Goal: Information Seeking & Learning: Learn about a topic

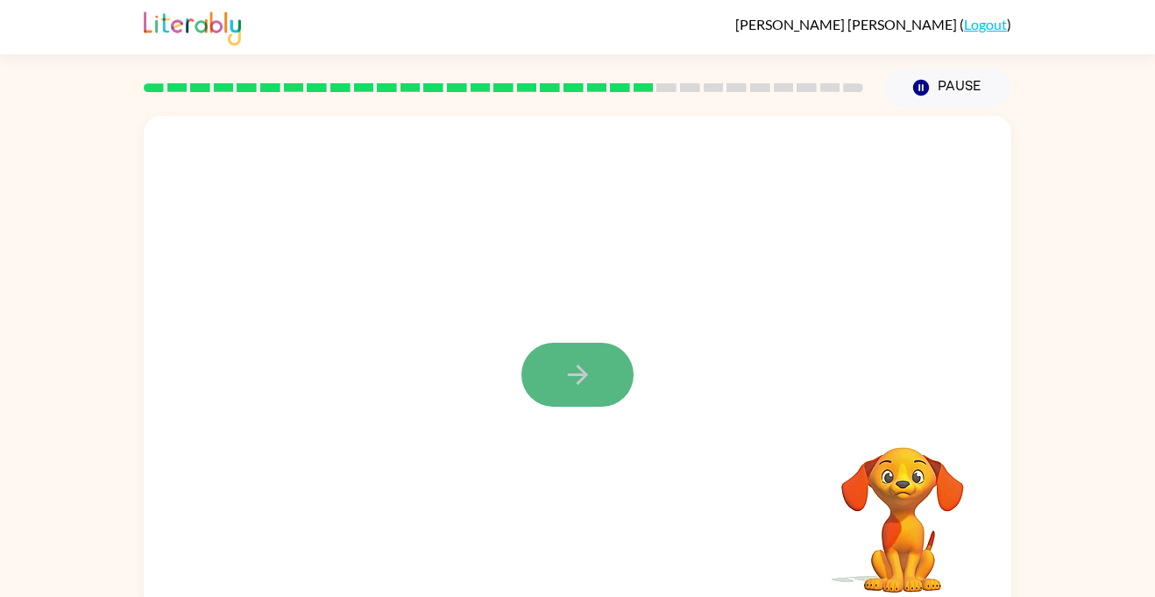
click at [585, 373] on icon "button" at bounding box center [577, 375] width 20 height 20
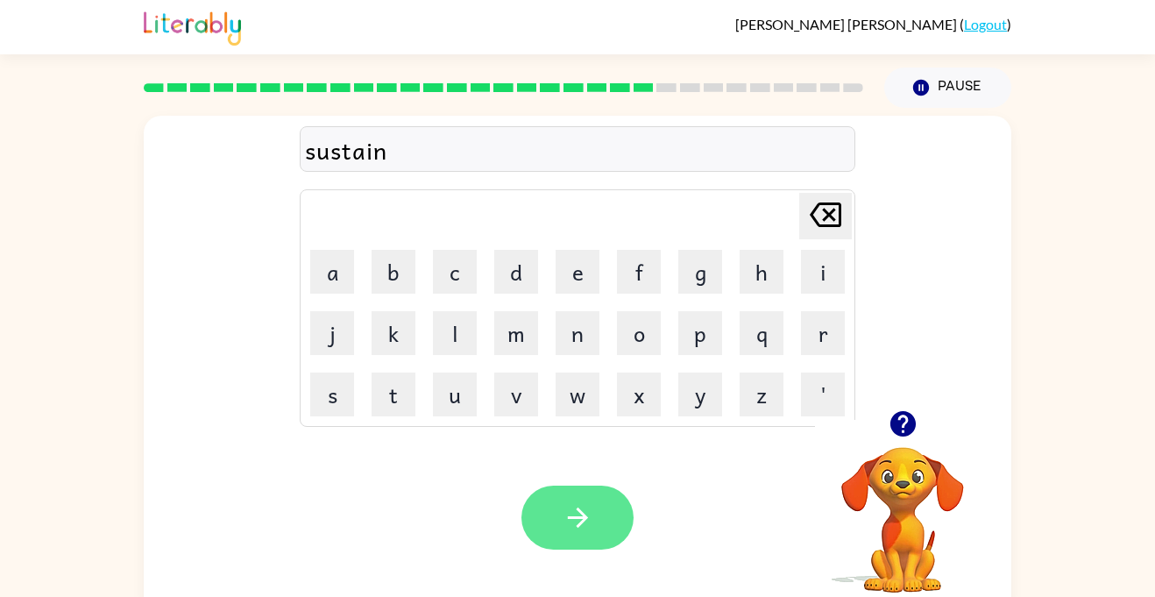
click at [566, 512] on icon "button" at bounding box center [578, 517] width 31 height 31
click at [572, 503] on icon "button" at bounding box center [578, 517] width 31 height 31
click at [577, 505] on icon "button" at bounding box center [578, 517] width 31 height 31
click at [560, 540] on button "button" at bounding box center [578, 518] width 112 height 64
click at [547, 534] on button "button" at bounding box center [578, 518] width 112 height 64
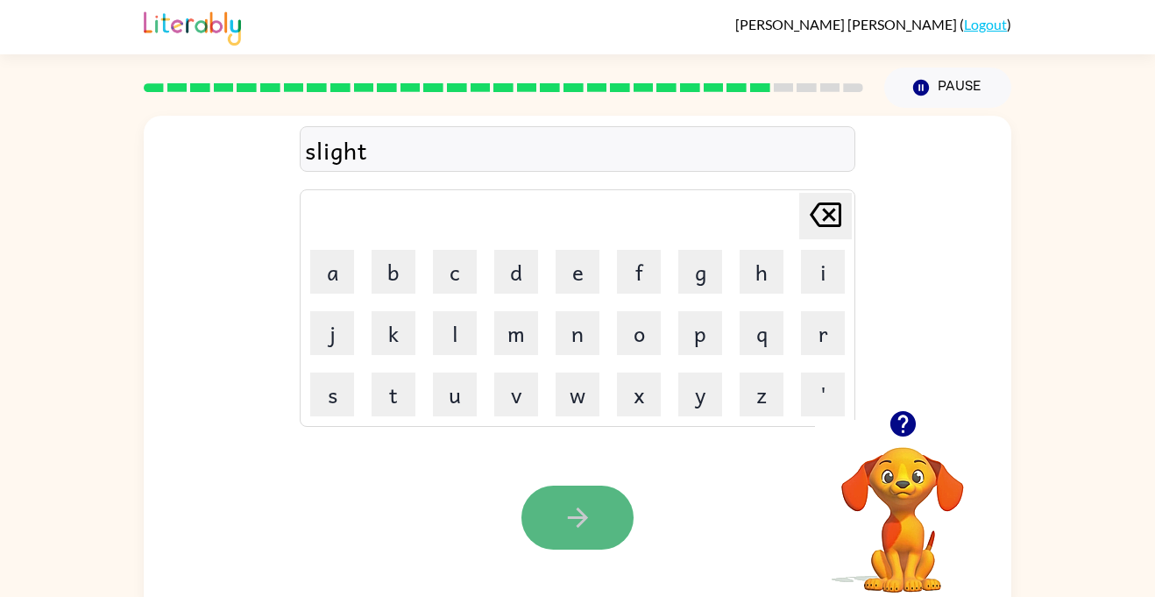
click at [575, 530] on icon "button" at bounding box center [578, 517] width 31 height 31
click at [592, 501] on button "button" at bounding box center [578, 518] width 112 height 64
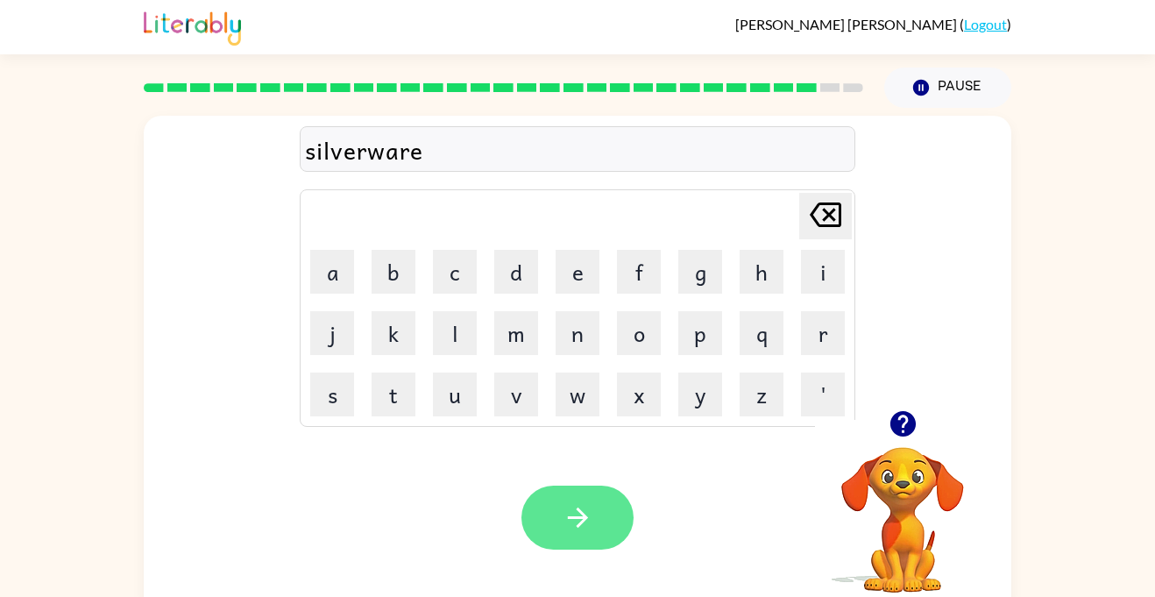
click at [560, 514] on button "button" at bounding box center [578, 518] width 112 height 64
click at [563, 487] on button "button" at bounding box center [578, 518] width 112 height 64
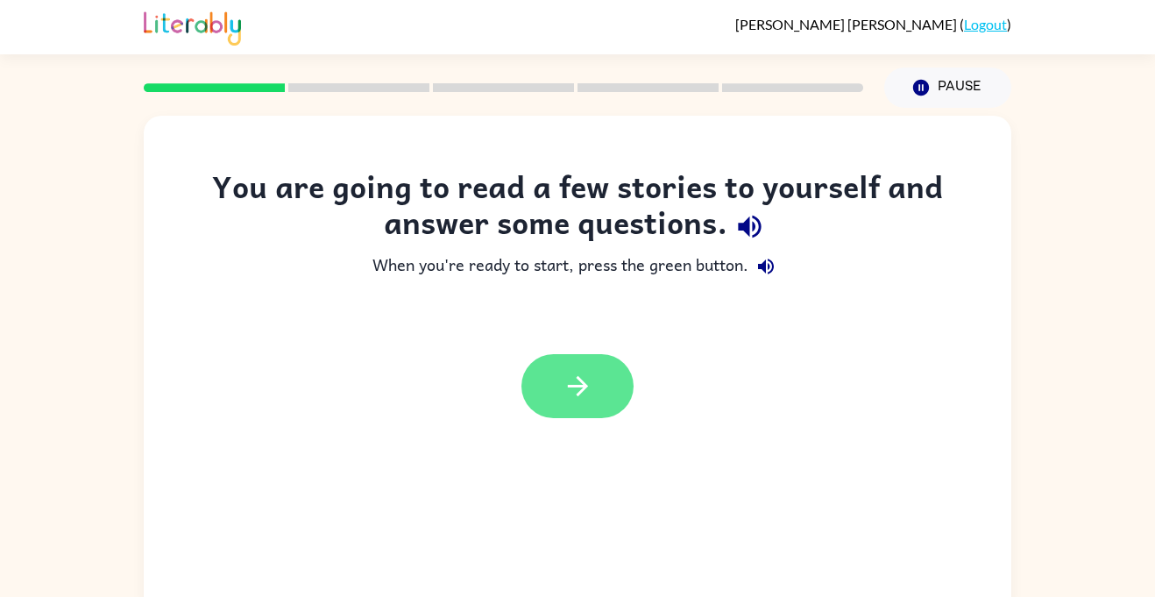
click at [572, 380] on icon "button" at bounding box center [578, 386] width 31 height 31
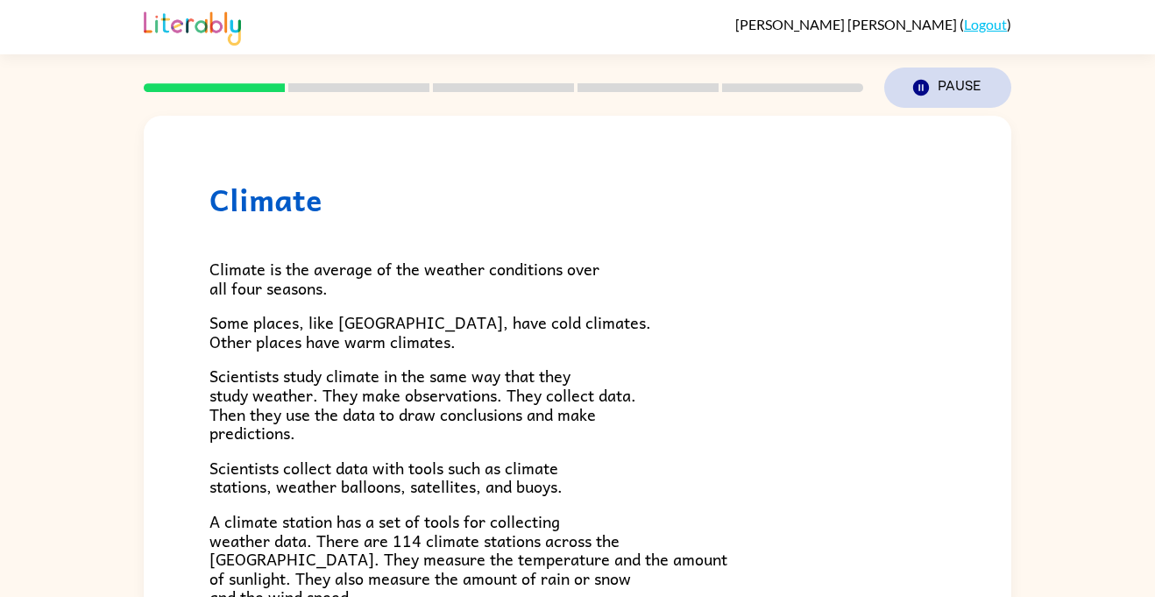
click at [932, 100] on button "Pause Pause" at bounding box center [947, 87] width 127 height 40
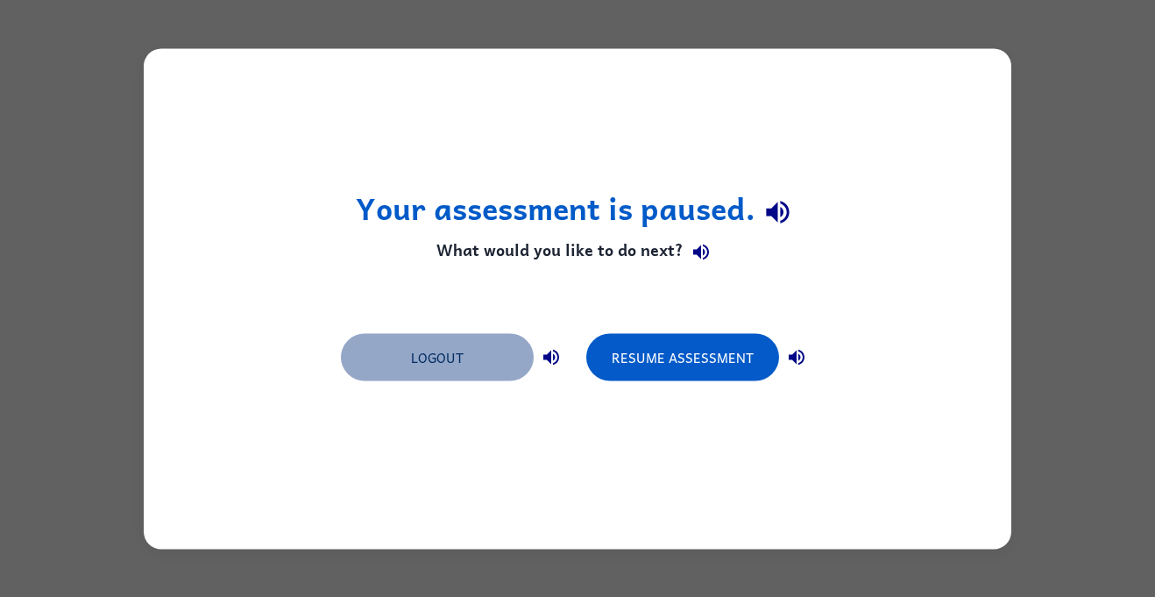
click at [472, 349] on button "Logout" at bounding box center [437, 356] width 193 height 47
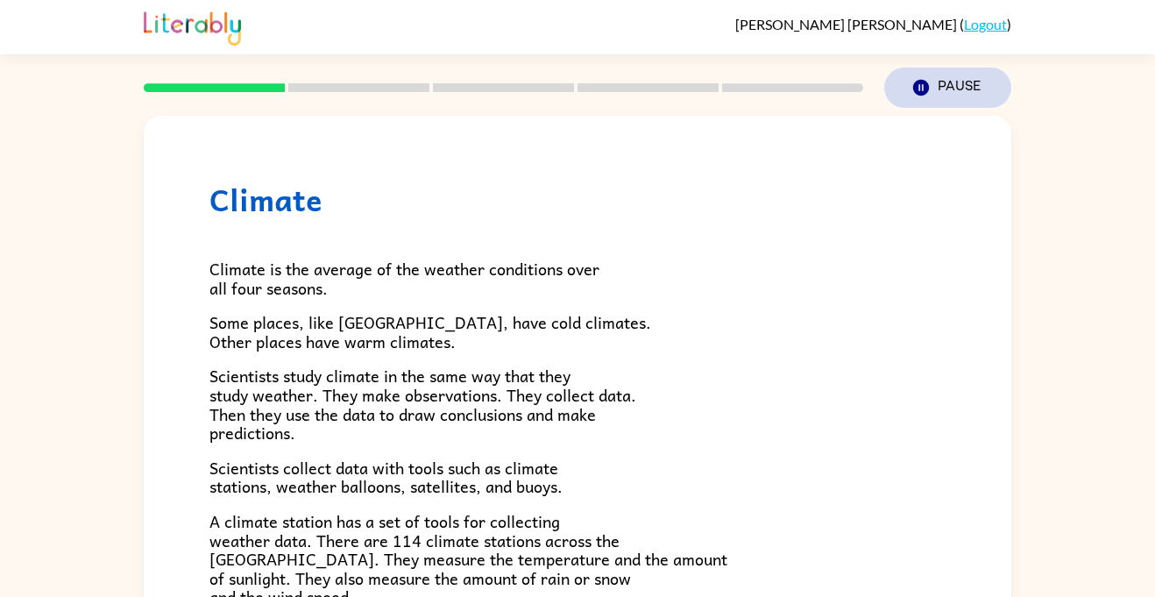
click at [956, 86] on button "Pause Pause" at bounding box center [947, 87] width 127 height 40
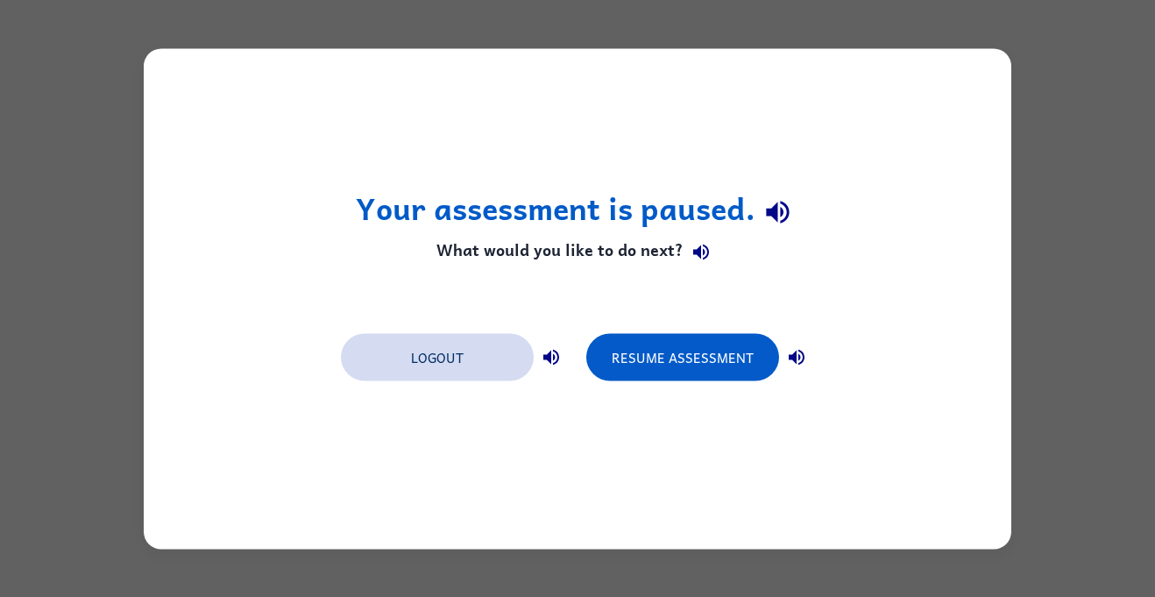
click at [458, 354] on button "Logout" at bounding box center [437, 356] width 193 height 47
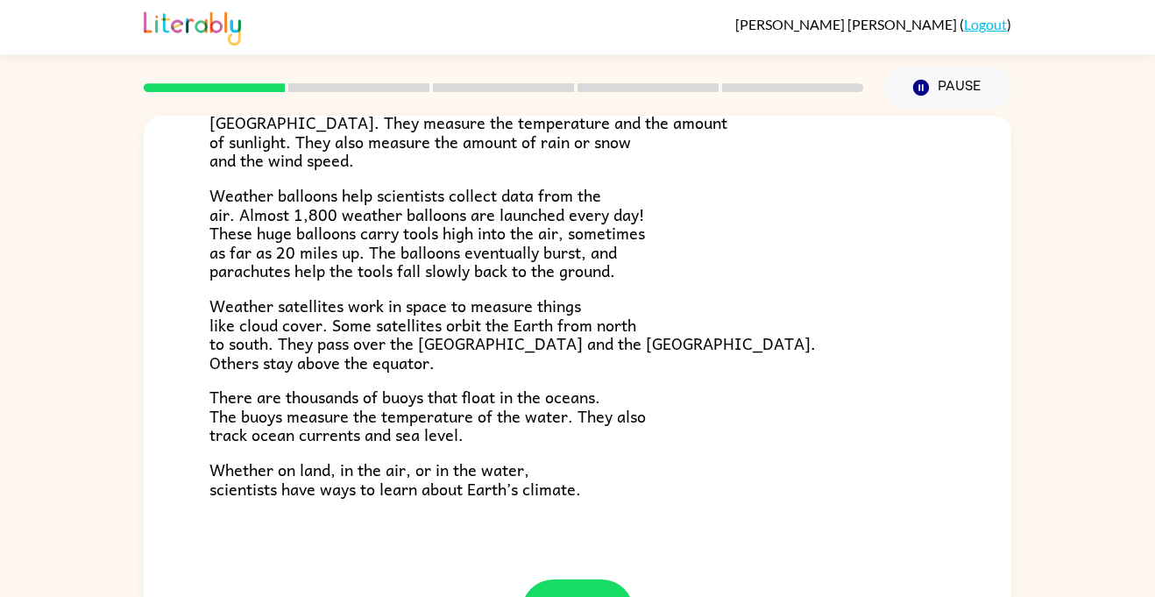
scroll to position [490, 0]
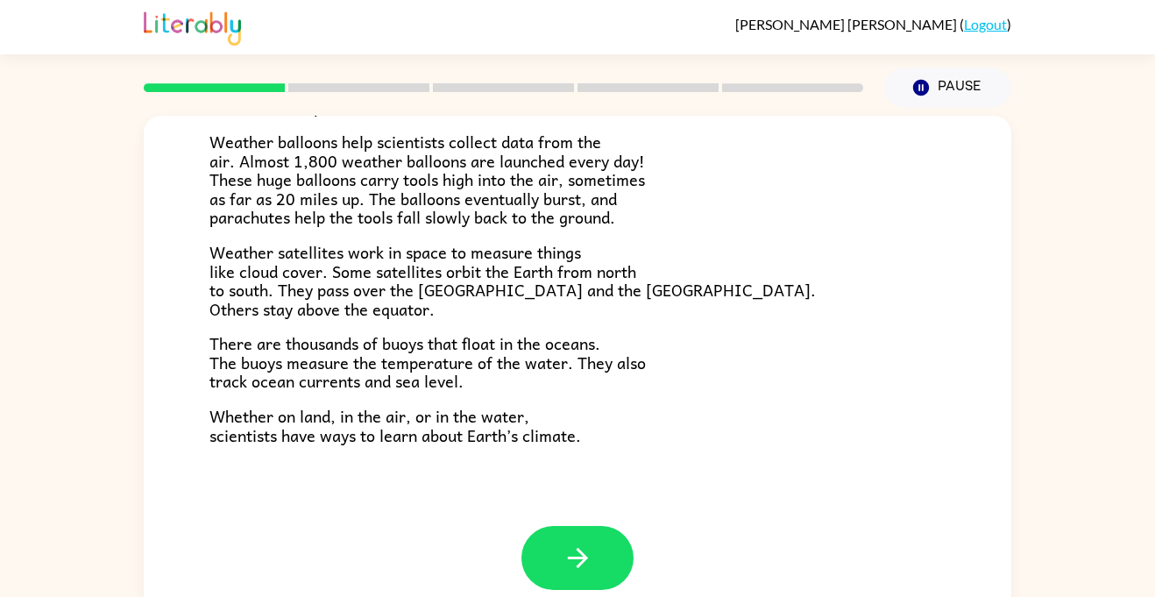
click at [655, 374] on p "There are thousands of buoys that float in the oceans. The buoys measure the te…" at bounding box center [578, 362] width 736 height 57
click at [563, 557] on icon "button" at bounding box center [578, 558] width 31 height 31
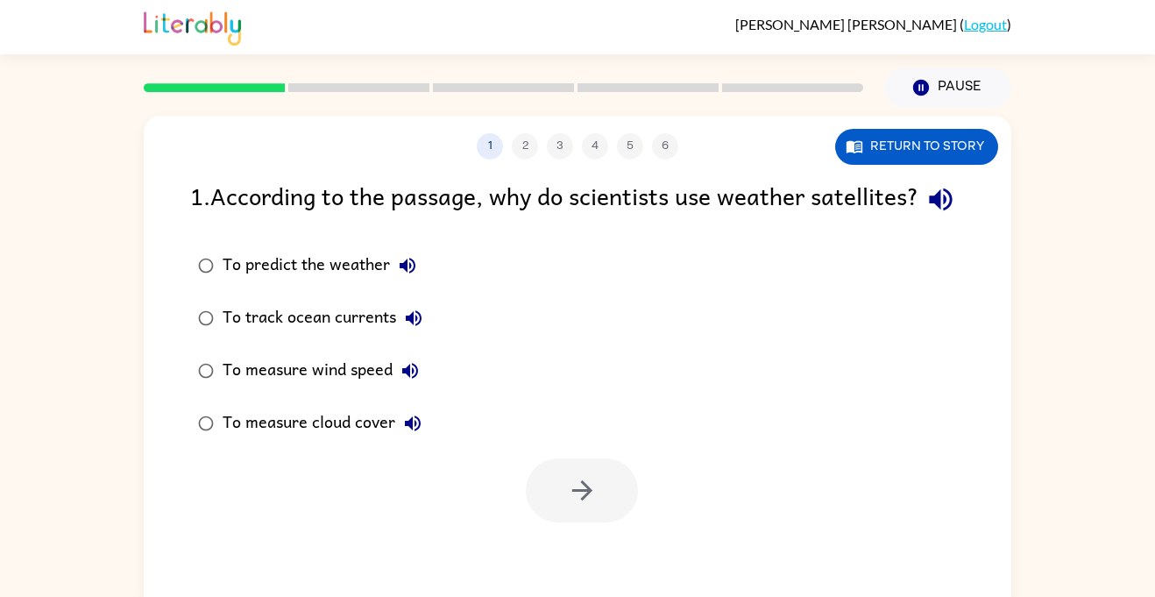
click at [256, 292] on label "To predict the weather" at bounding box center [310, 265] width 259 height 53
click at [546, 522] on button "button" at bounding box center [582, 490] width 112 height 64
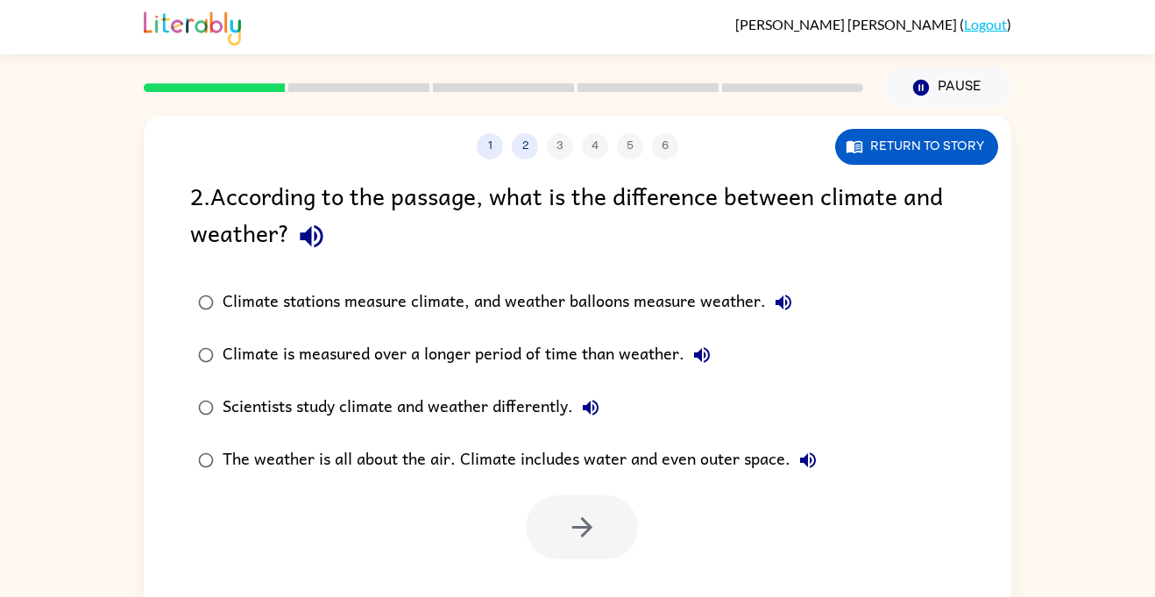
click at [561, 145] on div "1 2 3 4 5 6" at bounding box center [578, 146] width 868 height 26
click at [532, 144] on button "2" at bounding box center [525, 146] width 26 height 26
click at [465, 403] on div "Scientists study climate and weather differently." at bounding box center [416, 407] width 386 height 35
click at [635, 503] on div at bounding box center [582, 527] width 112 height 64
click at [584, 519] on icon "button" at bounding box center [582, 527] width 20 height 20
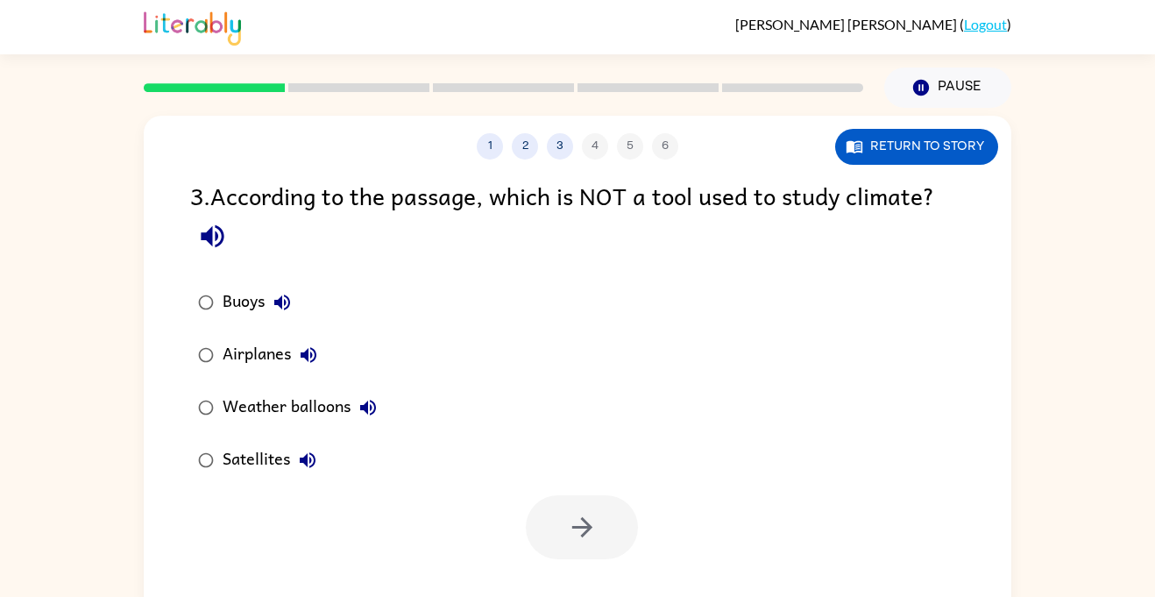
click at [285, 346] on div "Airplanes" at bounding box center [274, 354] width 103 height 35
click at [574, 527] on icon "button" at bounding box center [582, 527] width 20 height 20
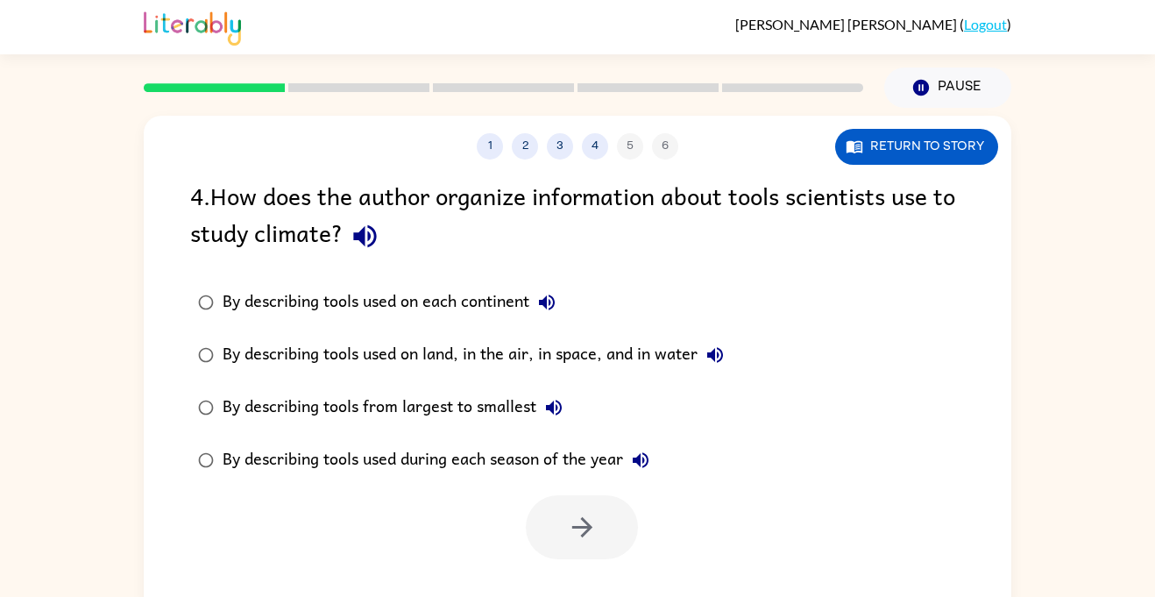
click at [291, 468] on div "By describing tools used during each season of the year" at bounding box center [441, 460] width 436 height 35
click at [548, 300] on icon "button" at bounding box center [547, 303] width 16 height 16
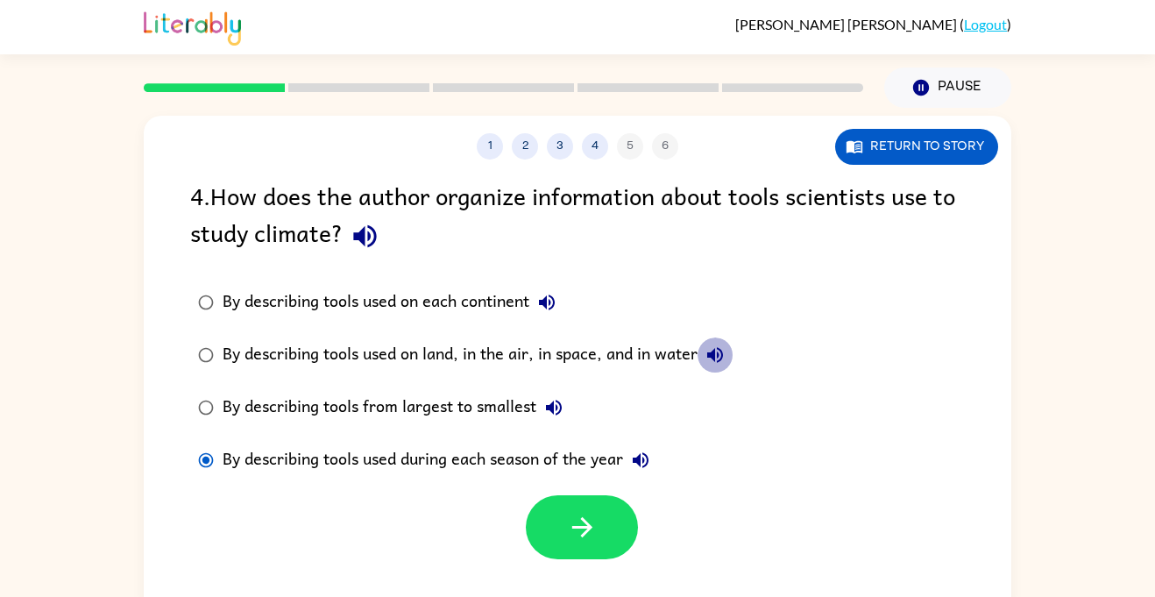
click at [715, 352] on icon "button" at bounding box center [715, 355] width 16 height 16
click at [602, 356] on div "By describing tools used on land, in the air, in space, and in water" at bounding box center [478, 354] width 510 height 35
click at [599, 355] on div "By describing tools used on land, in the air, in space, and in water" at bounding box center [478, 354] width 510 height 35
click at [546, 523] on button "button" at bounding box center [582, 527] width 112 height 64
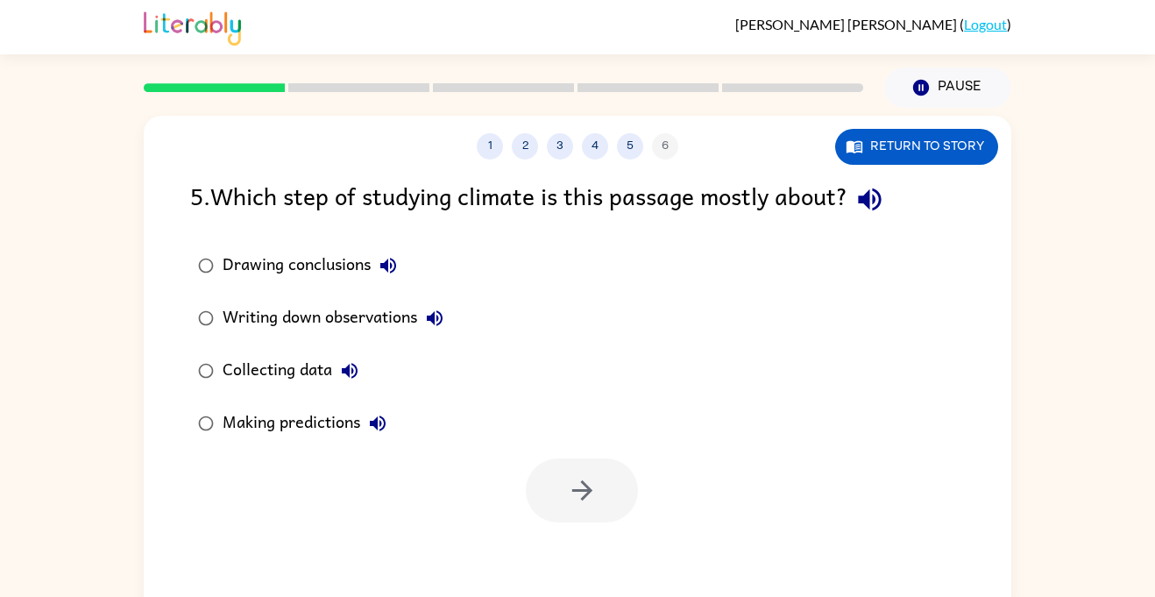
click at [241, 312] on div "Writing down observations" at bounding box center [338, 318] width 230 height 35
click at [555, 497] on button "button" at bounding box center [582, 490] width 112 height 64
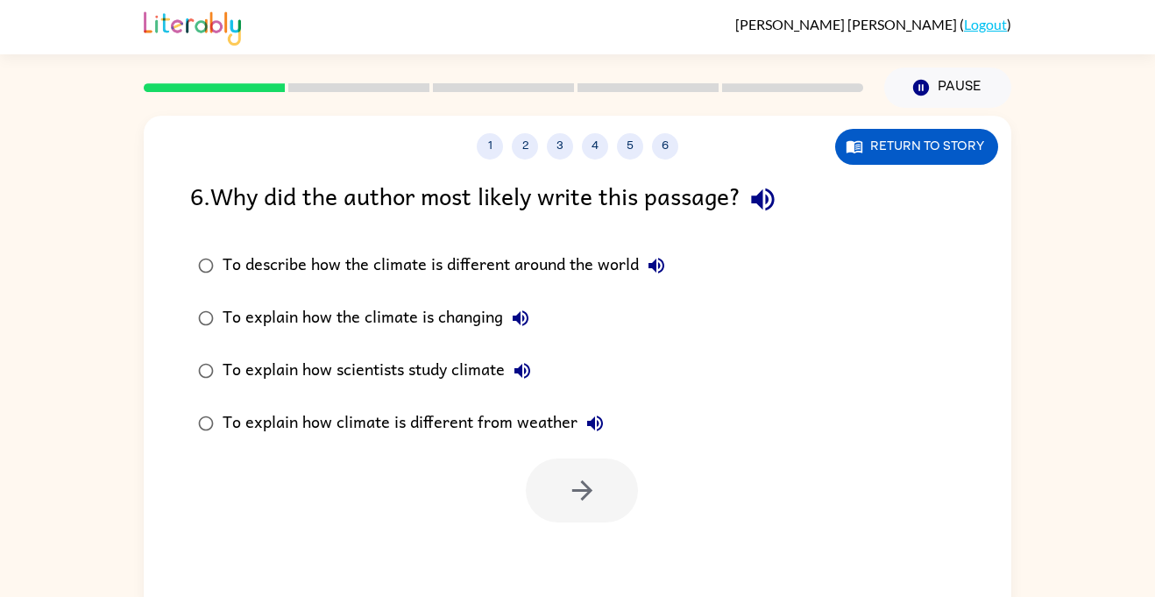
click at [273, 272] on div "To describe how the climate is different around the world" at bounding box center [448, 265] width 451 height 35
click at [252, 316] on div "To explain how the climate is changing" at bounding box center [381, 318] width 316 height 35
click at [304, 376] on div "To explain how scientists study climate" at bounding box center [381, 370] width 317 height 35
click at [298, 414] on div "To explain how climate is different from weather" at bounding box center [418, 423] width 390 height 35
click at [300, 379] on div "To explain how scientists study climate" at bounding box center [381, 370] width 317 height 35
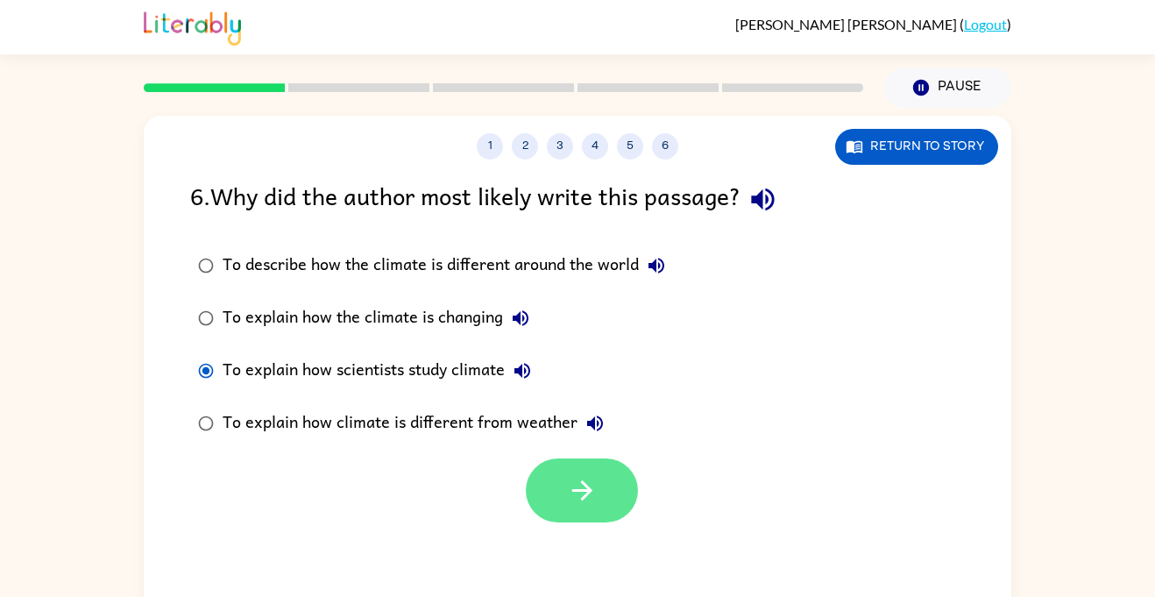
click at [547, 472] on button "button" at bounding box center [582, 490] width 112 height 64
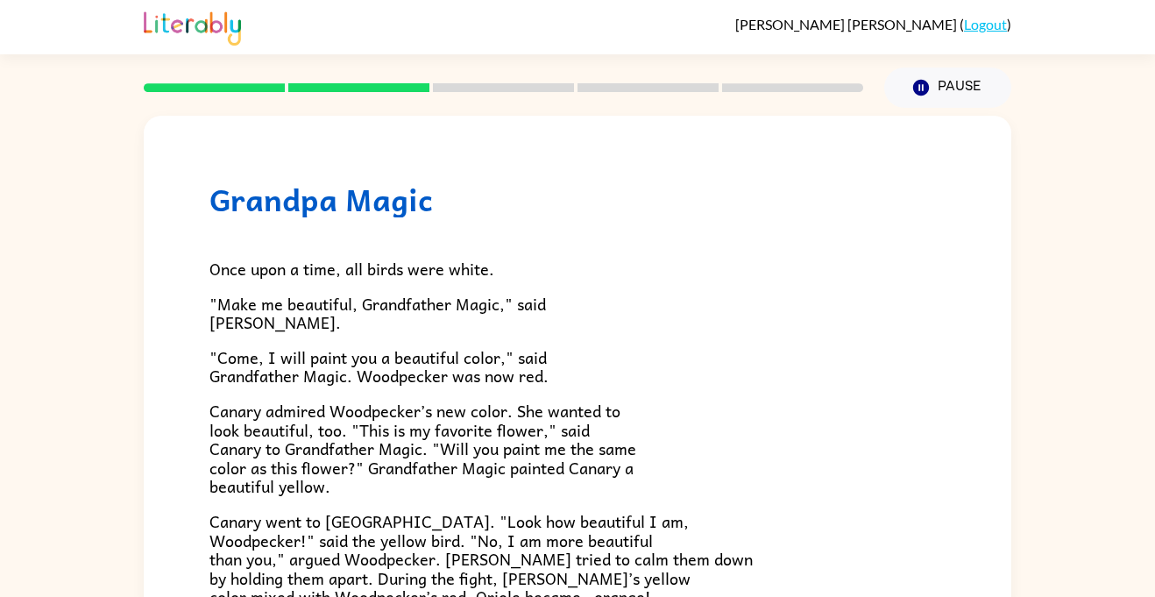
click at [384, 445] on span "Canary admired Woodpecker’s new color. She wanted to look beautiful, too. "This…" at bounding box center [423, 448] width 427 height 101
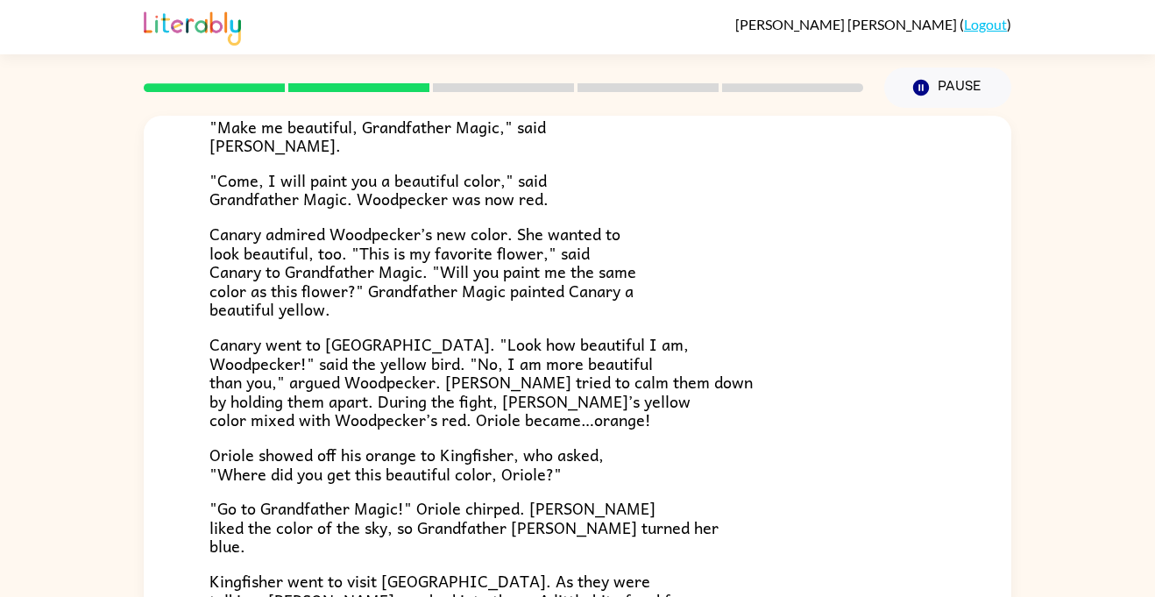
scroll to position [178, 0]
click at [225, 395] on span "Canary went to [GEOGRAPHIC_DATA]. "Look how beautiful I am, Woodpecker!" said t…" at bounding box center [481, 380] width 543 height 101
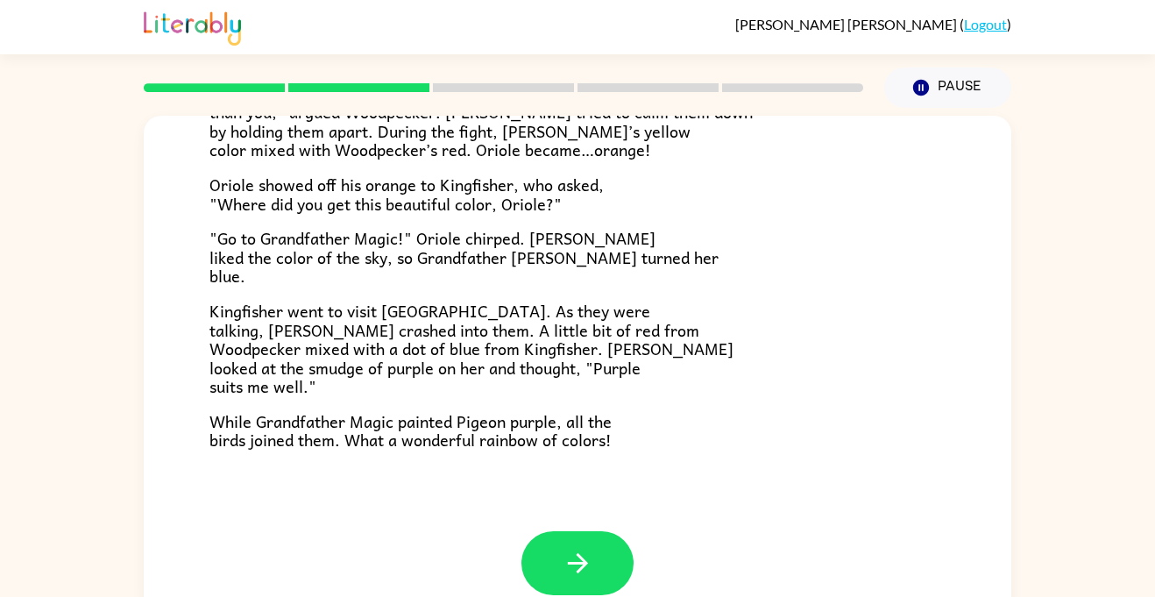
scroll to position [448, 0]
click at [581, 552] on icon "button" at bounding box center [578, 562] width 31 height 31
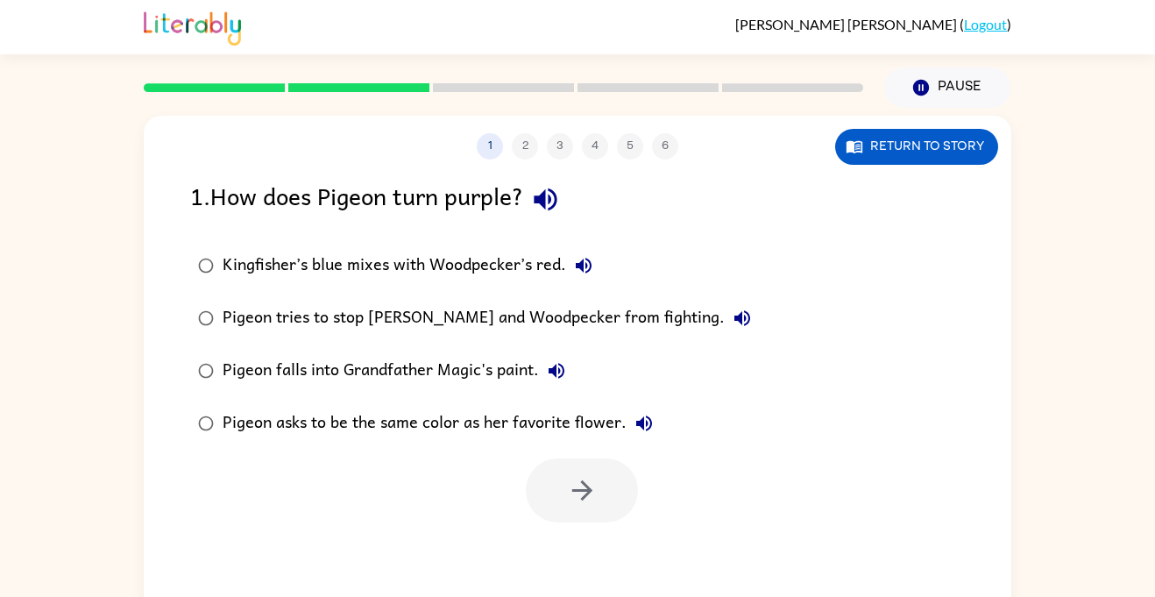
scroll to position [0, 0]
click at [343, 269] on div "Kingfisher’s blue mixes with Woodpecker’s red." at bounding box center [412, 265] width 379 height 35
click at [560, 472] on button "button" at bounding box center [582, 490] width 112 height 64
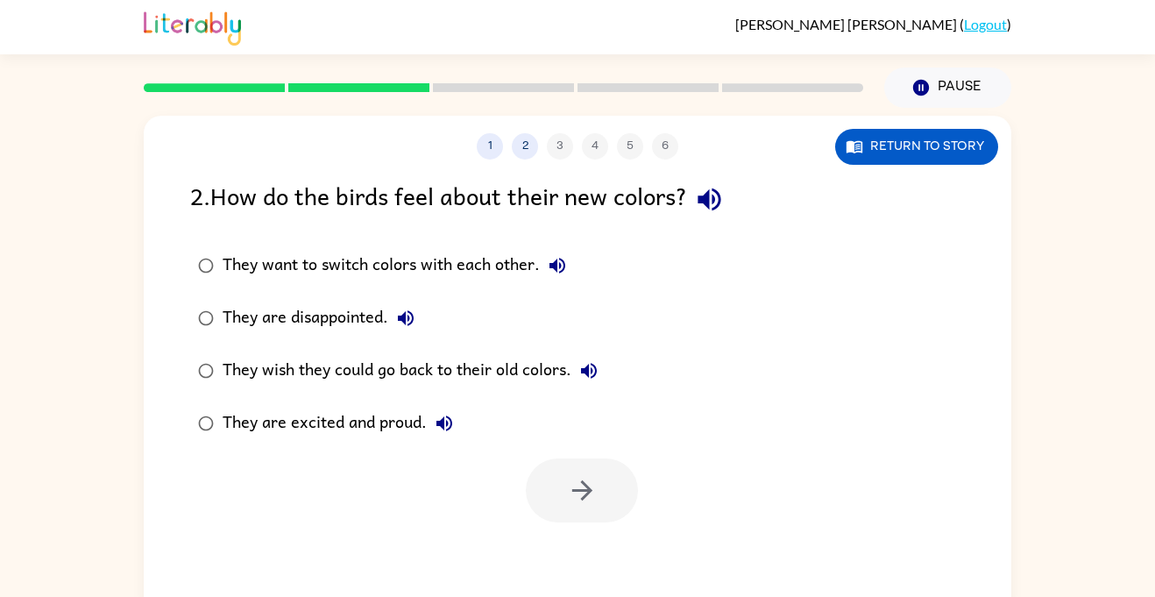
click at [387, 419] on div "They are excited and proud." at bounding box center [342, 423] width 239 height 35
click at [539, 477] on button "button" at bounding box center [582, 490] width 112 height 64
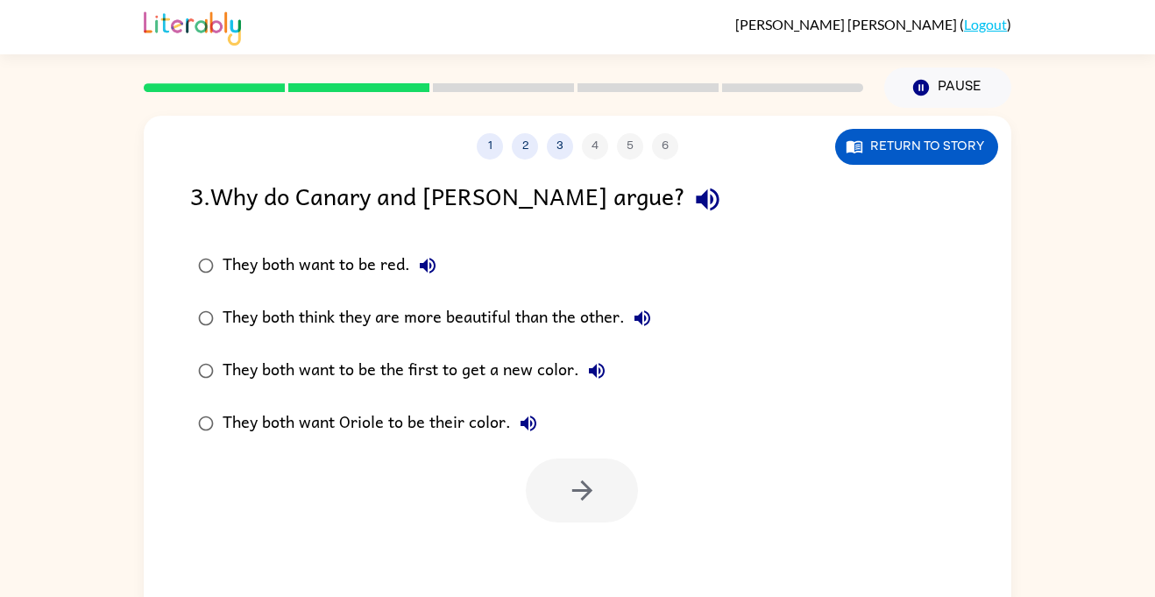
click at [372, 313] on div "They both think they are more beautiful than the other." at bounding box center [441, 318] width 437 height 35
click at [568, 497] on icon "button" at bounding box center [582, 490] width 31 height 31
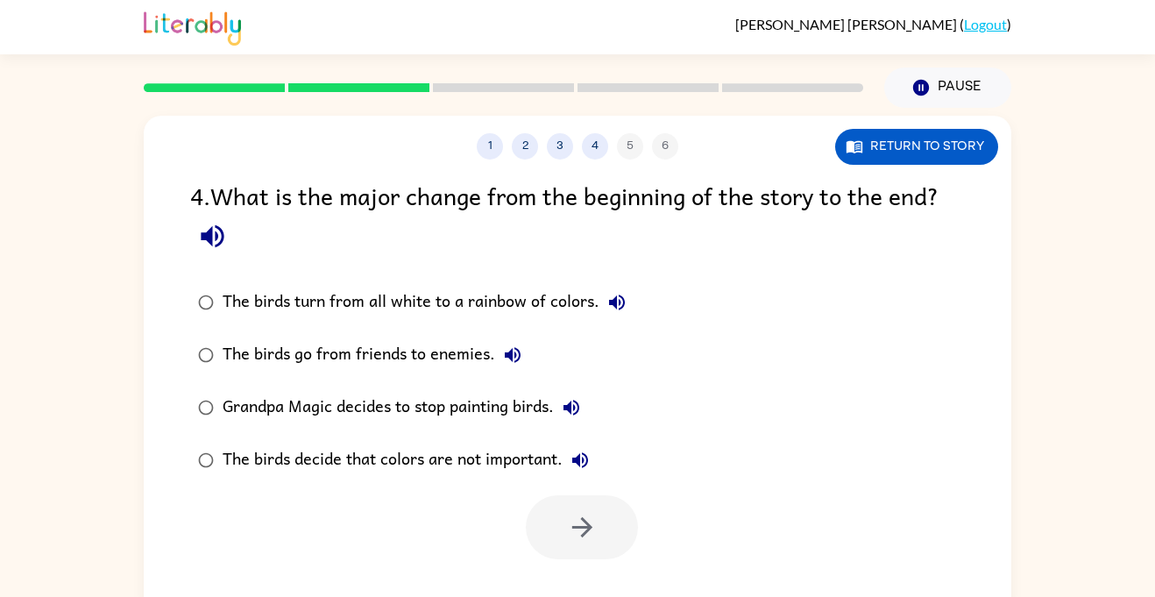
click at [529, 309] on div "The birds turn from all white to a rainbow of colors." at bounding box center [429, 302] width 412 height 35
click at [579, 525] on icon "button" at bounding box center [582, 527] width 31 height 31
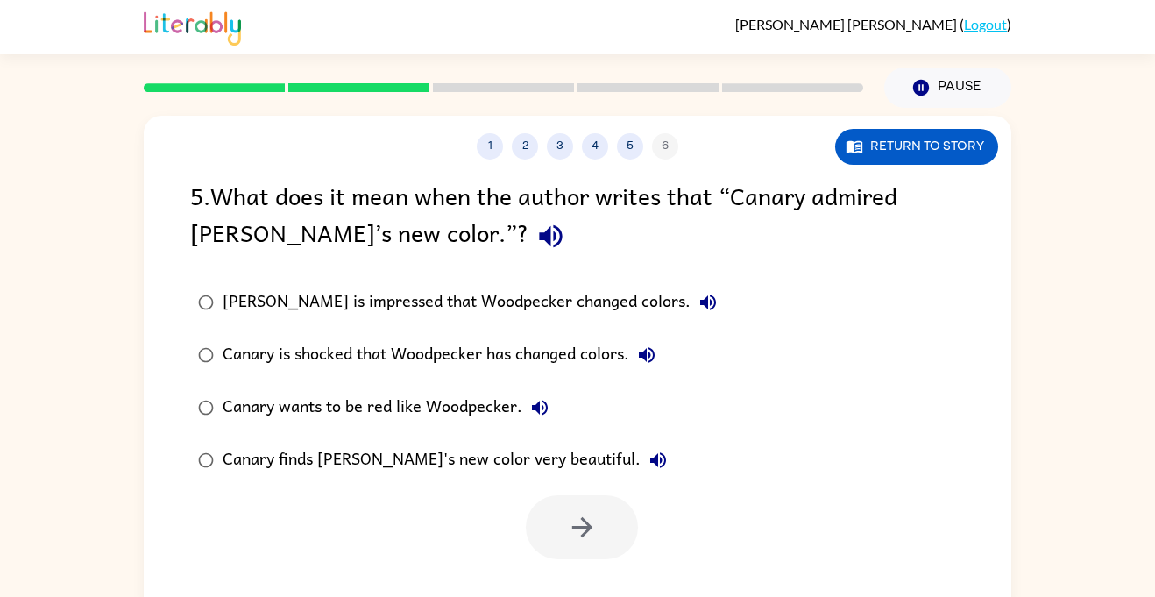
click at [441, 453] on div "Canary finds [PERSON_NAME]'s new color very beautiful." at bounding box center [449, 460] width 453 height 35
click at [554, 506] on button "button" at bounding box center [582, 527] width 112 height 64
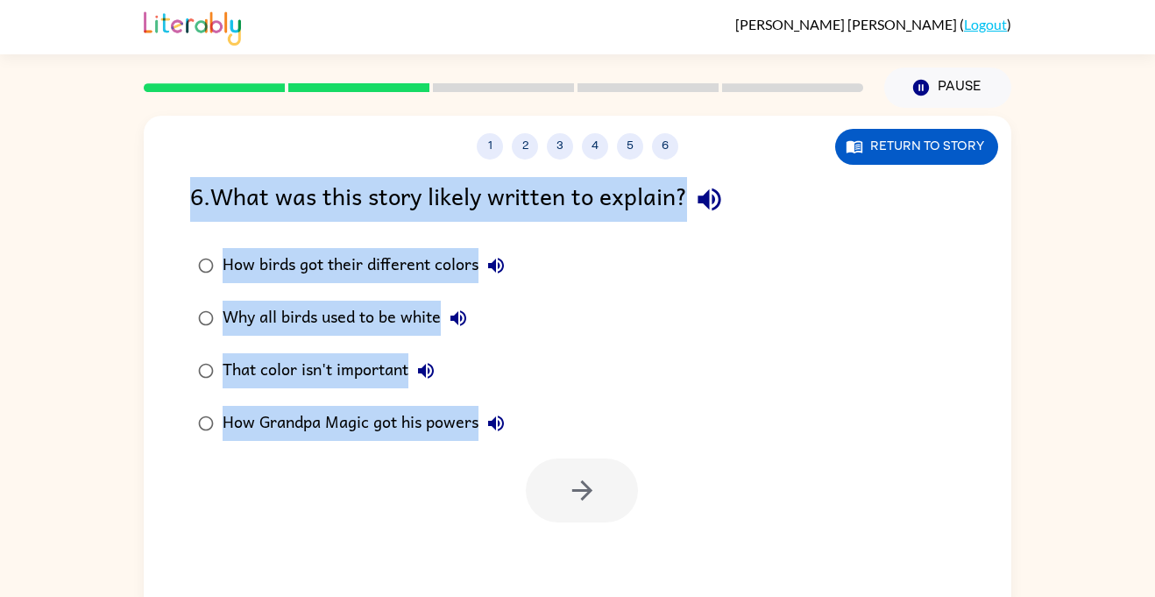
drag, startPoint x: 194, startPoint y: 195, endPoint x: 622, endPoint y: 418, distance: 483.4
click at [622, 418] on div "6 . What was this story likely written to explain? How birds got their differen…" at bounding box center [578, 349] width 868 height 345
click at [622, 418] on div "How birds got their different colors Why all birds used to be white That color …" at bounding box center [600, 344] width 821 height 210
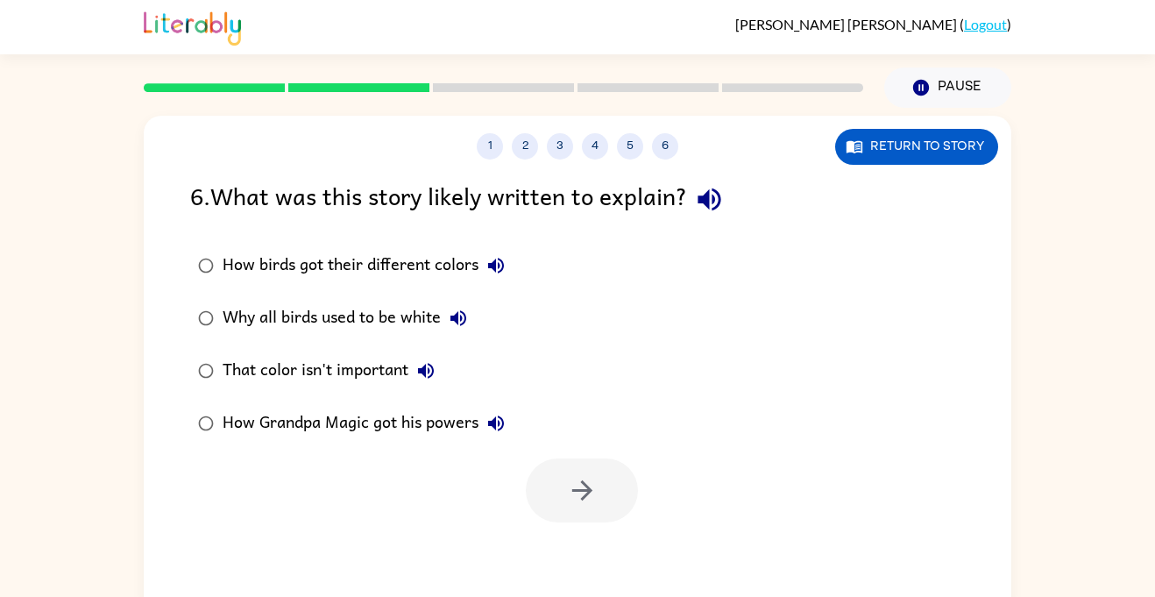
click at [387, 373] on div "That color isn't important" at bounding box center [333, 370] width 221 height 35
click at [551, 481] on button "button" at bounding box center [582, 490] width 112 height 64
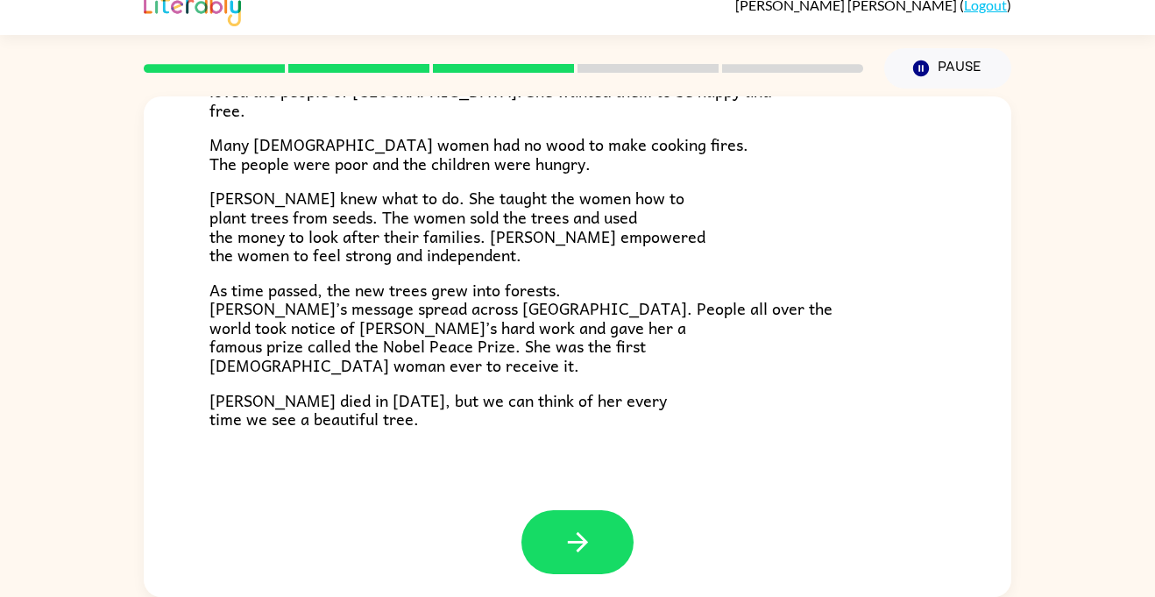
scroll to position [494, 0]
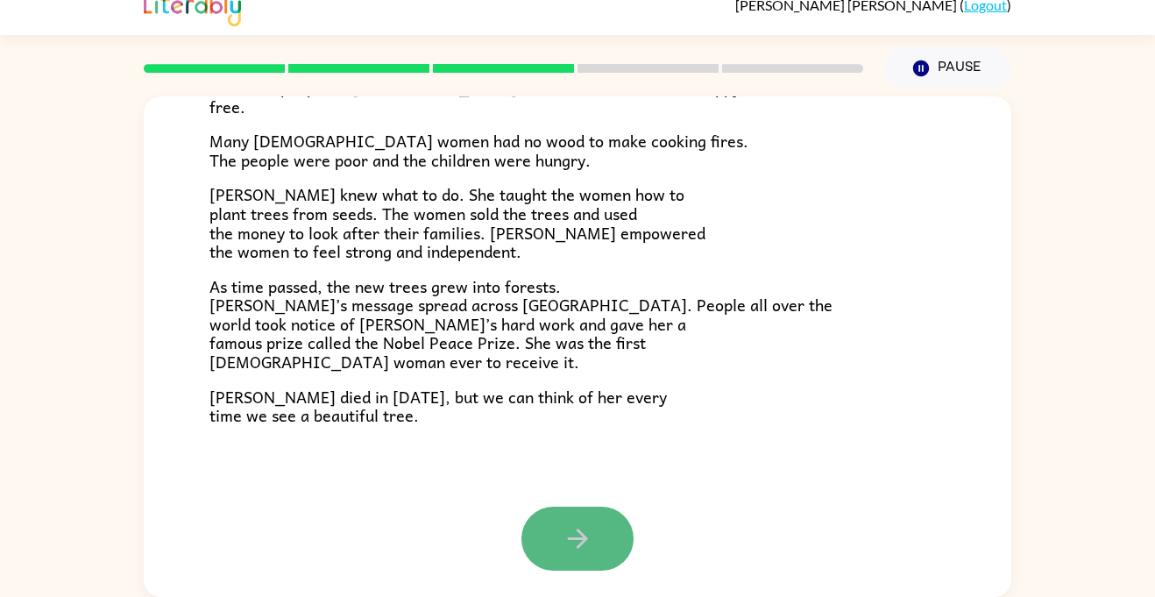
click at [567, 551] on icon "button" at bounding box center [578, 538] width 31 height 31
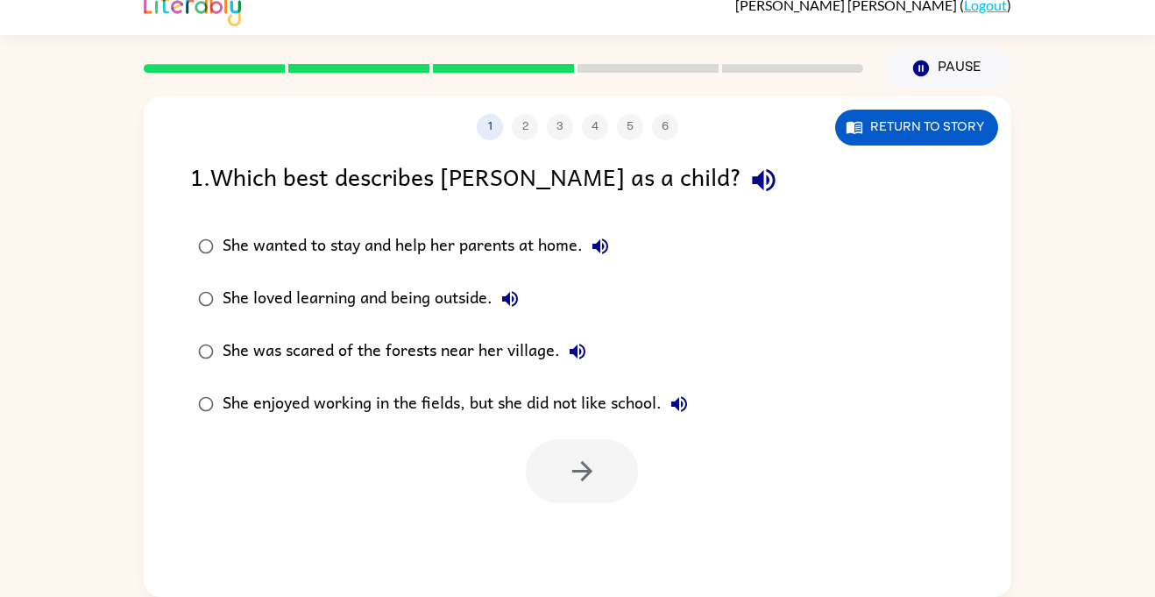
click at [449, 302] on div "She loved learning and being outside." at bounding box center [375, 298] width 305 height 35
click at [540, 437] on div at bounding box center [578, 466] width 868 height 73
click at [565, 448] on button "button" at bounding box center [582, 471] width 112 height 64
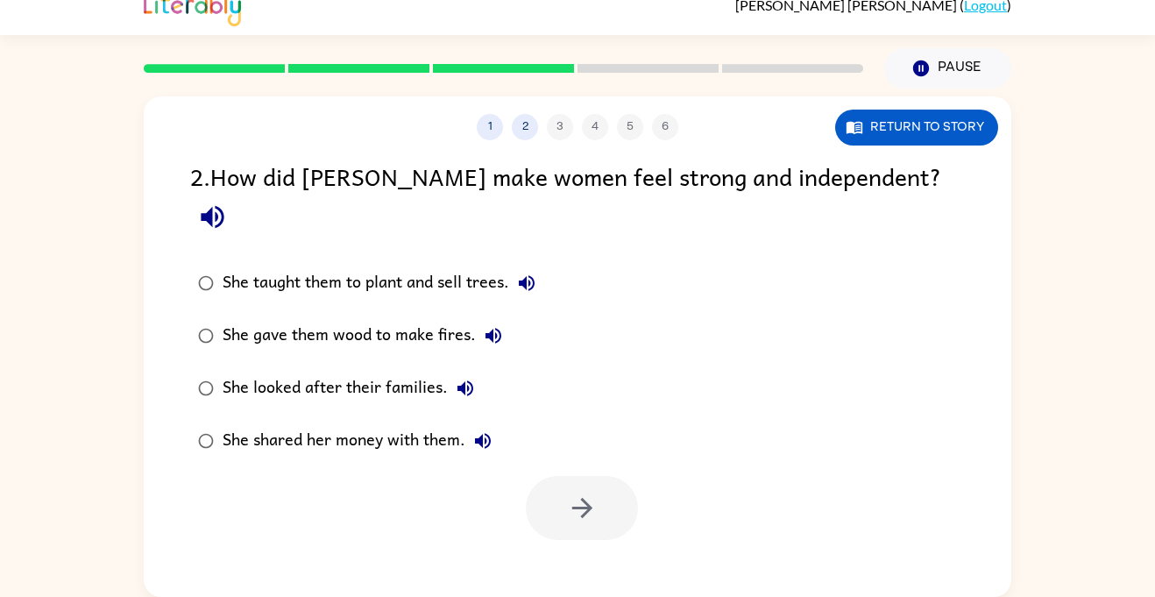
click at [420, 266] on div "She taught them to plant and sell trees." at bounding box center [384, 283] width 322 height 35
click at [543, 476] on button "button" at bounding box center [582, 508] width 112 height 64
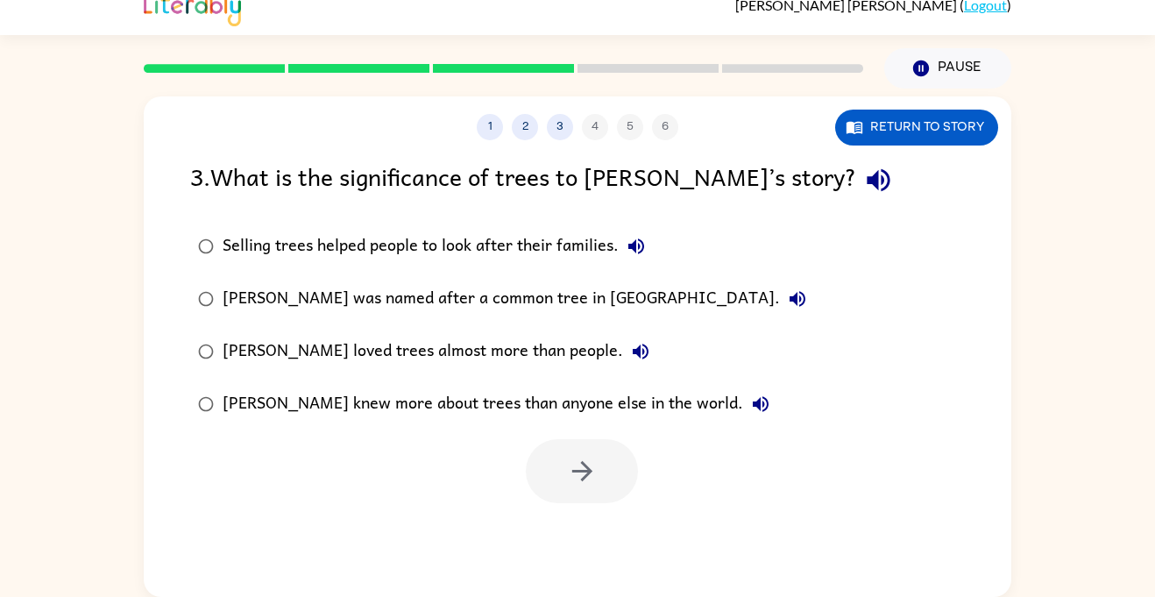
click at [384, 396] on div "[PERSON_NAME] knew more about trees than anyone else in the world." at bounding box center [501, 404] width 556 height 35
click at [583, 477] on icon "button" at bounding box center [582, 471] width 31 height 31
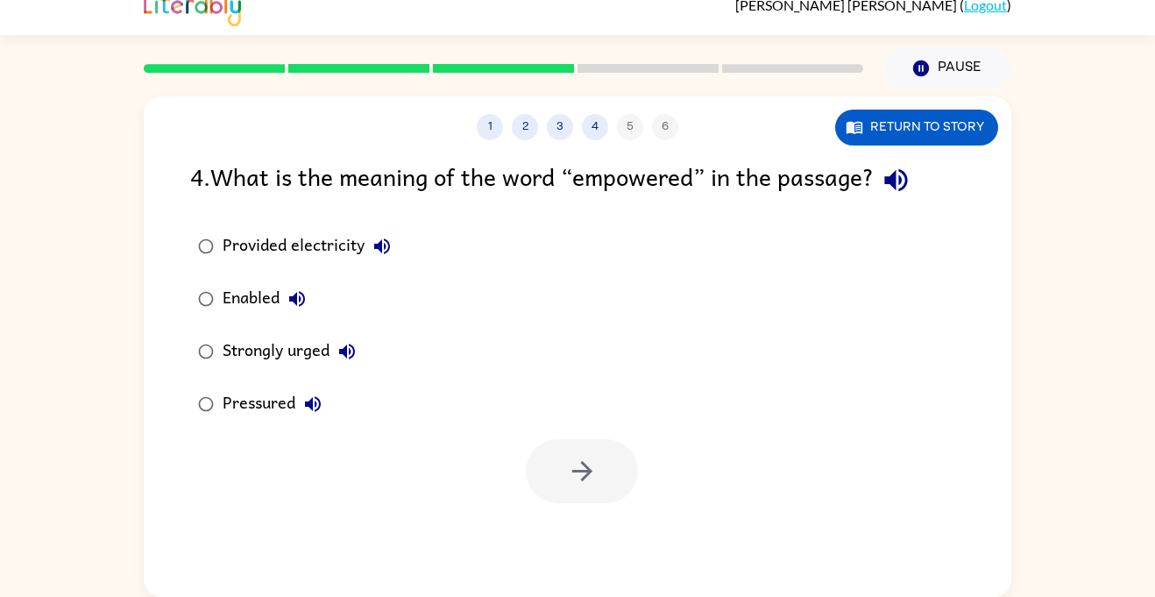
click at [285, 356] on div "Strongly urged" at bounding box center [294, 351] width 142 height 35
click at [583, 481] on icon "button" at bounding box center [582, 471] width 31 height 31
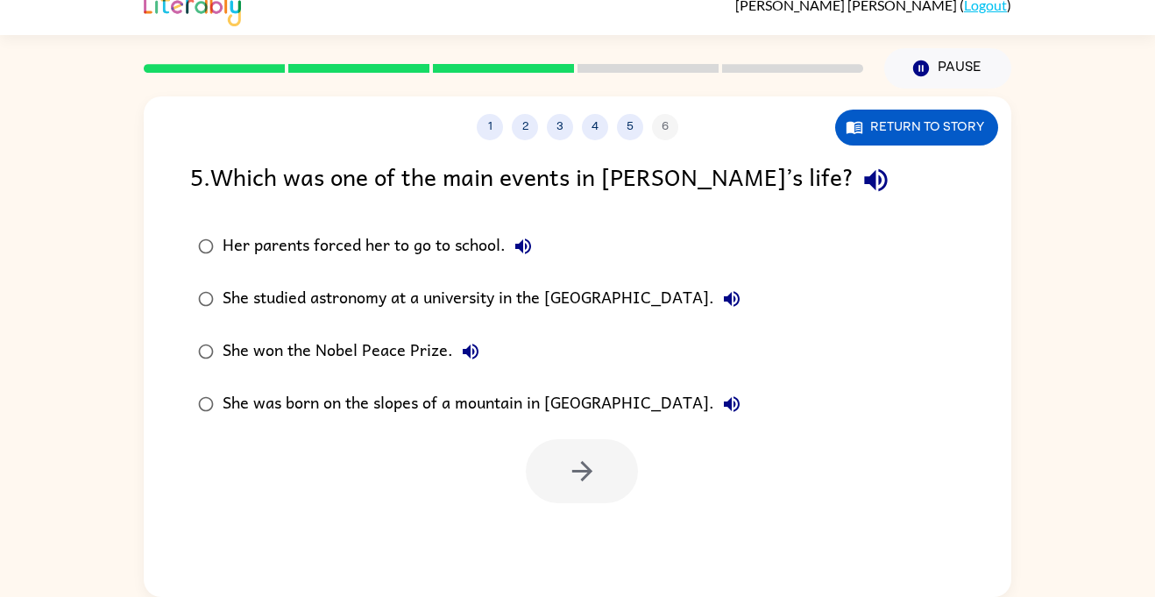
click at [536, 263] on div "Her parents forced her to go to school." at bounding box center [382, 246] width 318 height 35
click at [533, 283] on div "She studied astronomy at a university in the [GEOGRAPHIC_DATA]." at bounding box center [486, 298] width 527 height 35
click at [588, 449] on button "button" at bounding box center [582, 471] width 112 height 64
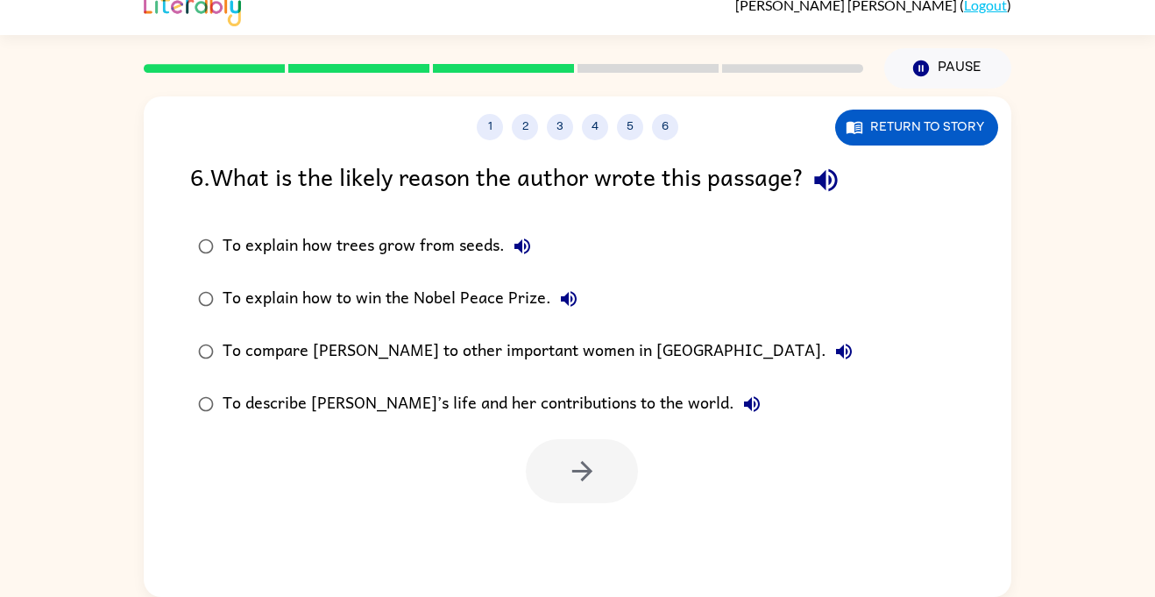
click at [441, 404] on div "To describe [PERSON_NAME]’s life and her contributions to the world." at bounding box center [496, 404] width 547 height 35
click at [555, 465] on button "button" at bounding box center [582, 471] width 112 height 64
click at [555, 465] on div at bounding box center [582, 471] width 112 height 64
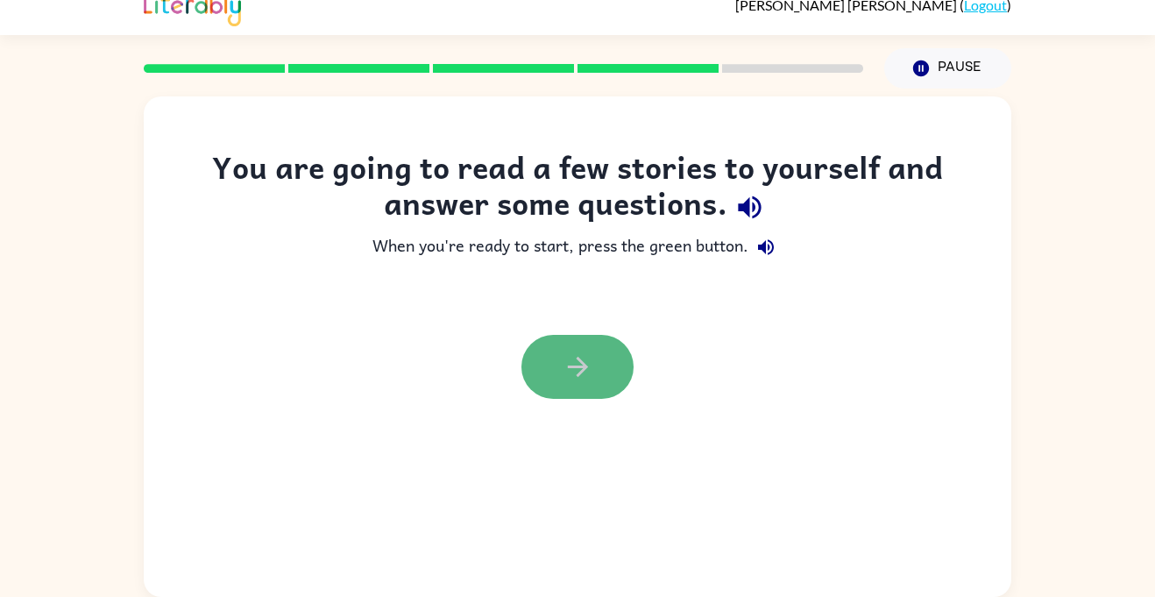
click at [546, 352] on button "button" at bounding box center [578, 367] width 112 height 64
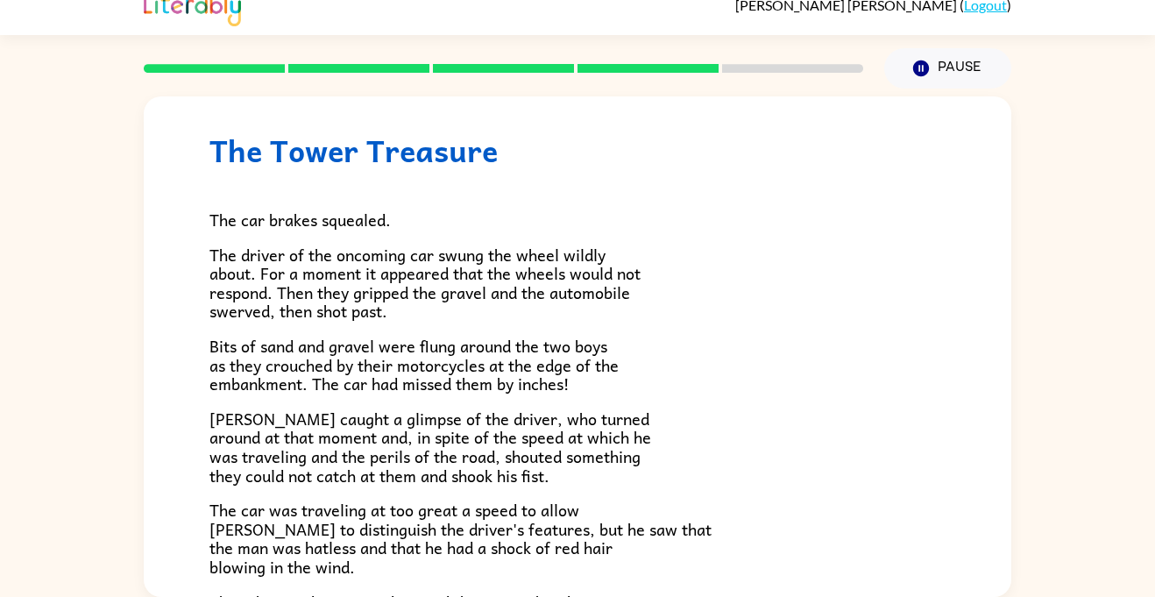
scroll to position [32, 0]
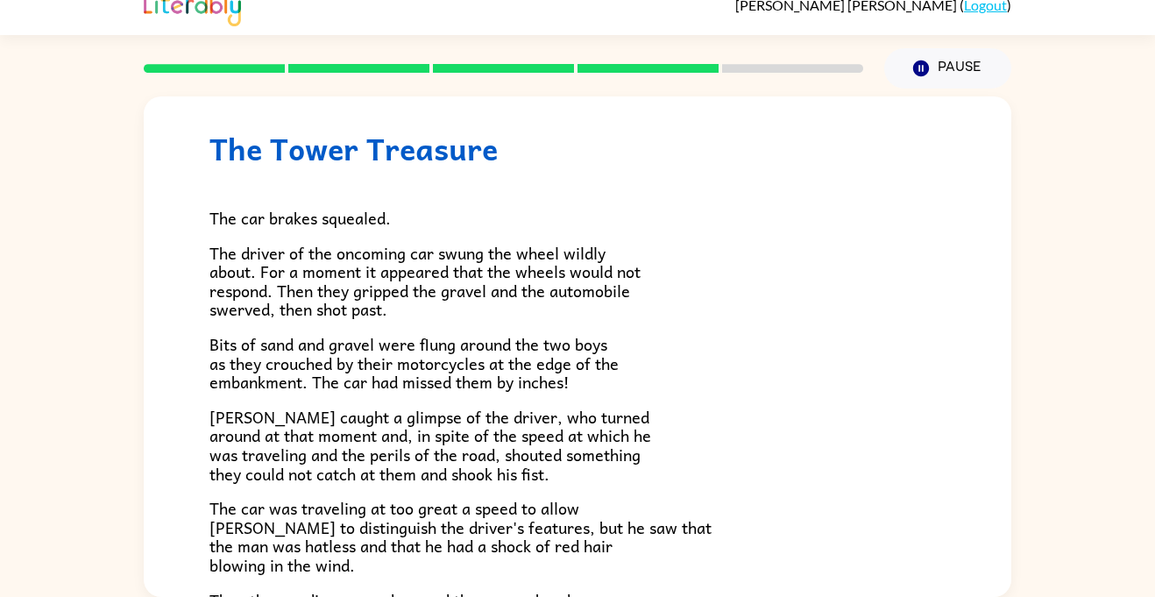
click at [525, 337] on span "Bits of sand and gravel were flung around the two boys as they crouched by thei…" at bounding box center [414, 362] width 409 height 63
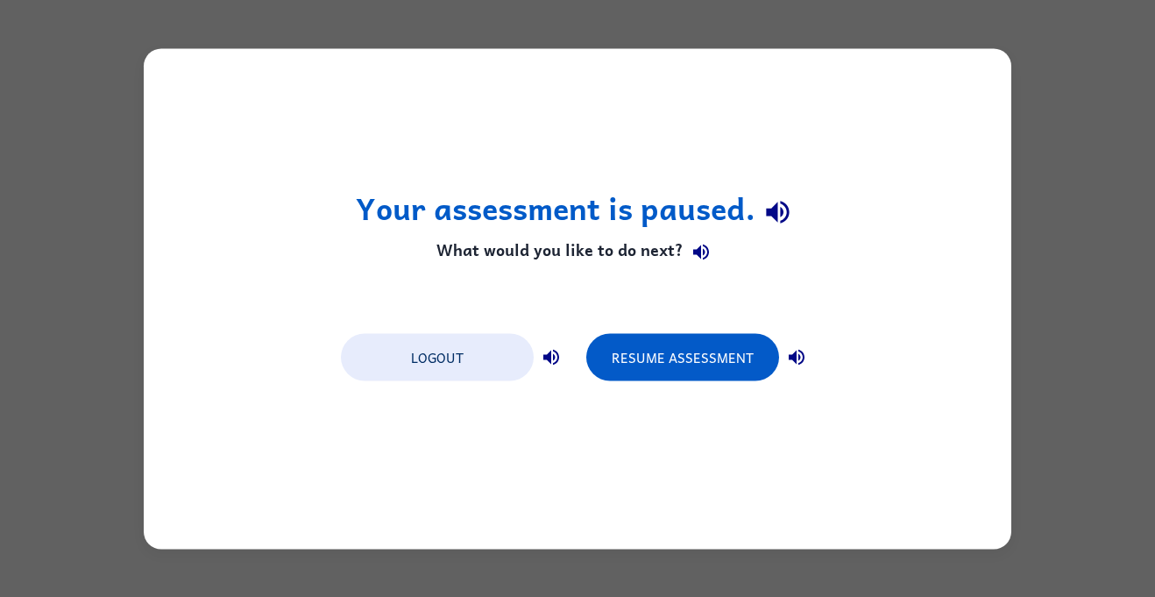
scroll to position [0, 0]
click at [716, 370] on button "Resume Assessment" at bounding box center [682, 356] width 193 height 47
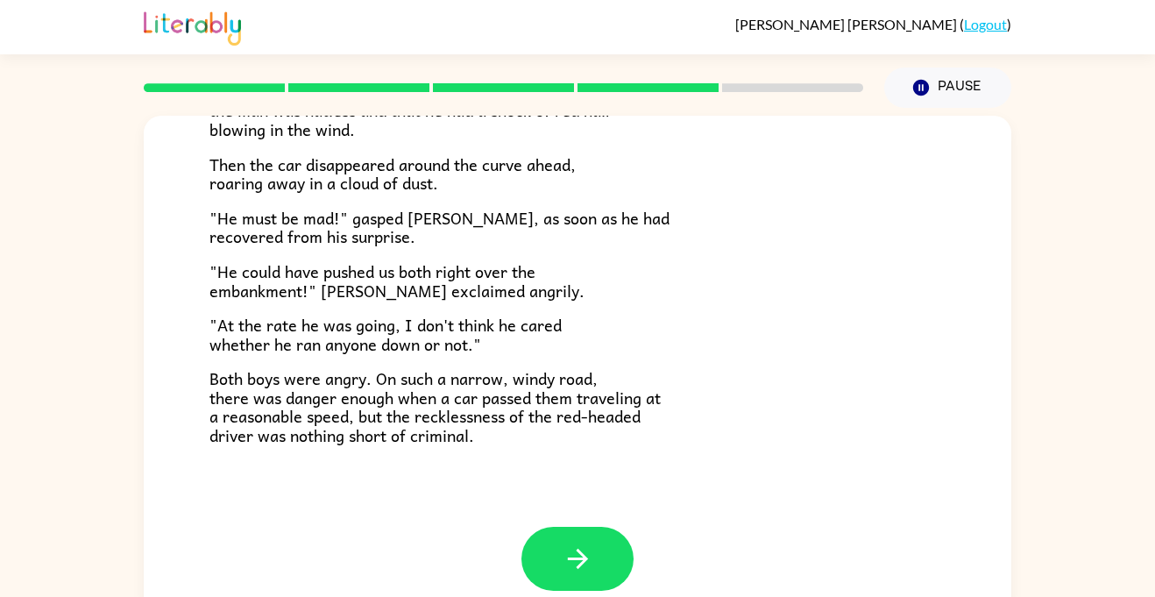
scroll to position [19, 0]
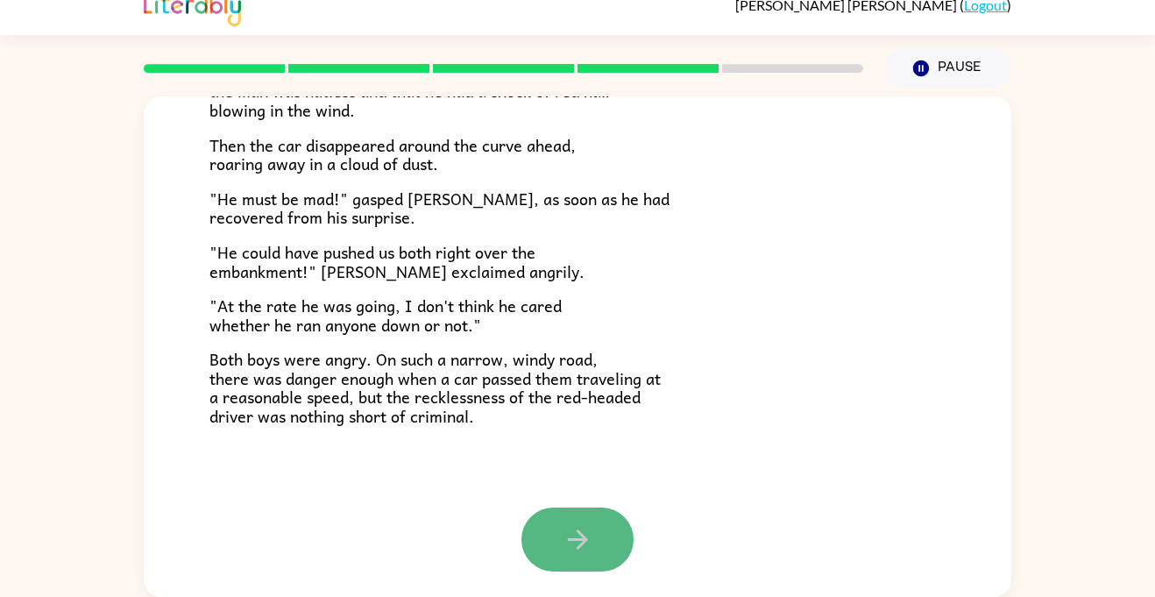
click at [547, 538] on button "button" at bounding box center [578, 540] width 112 height 64
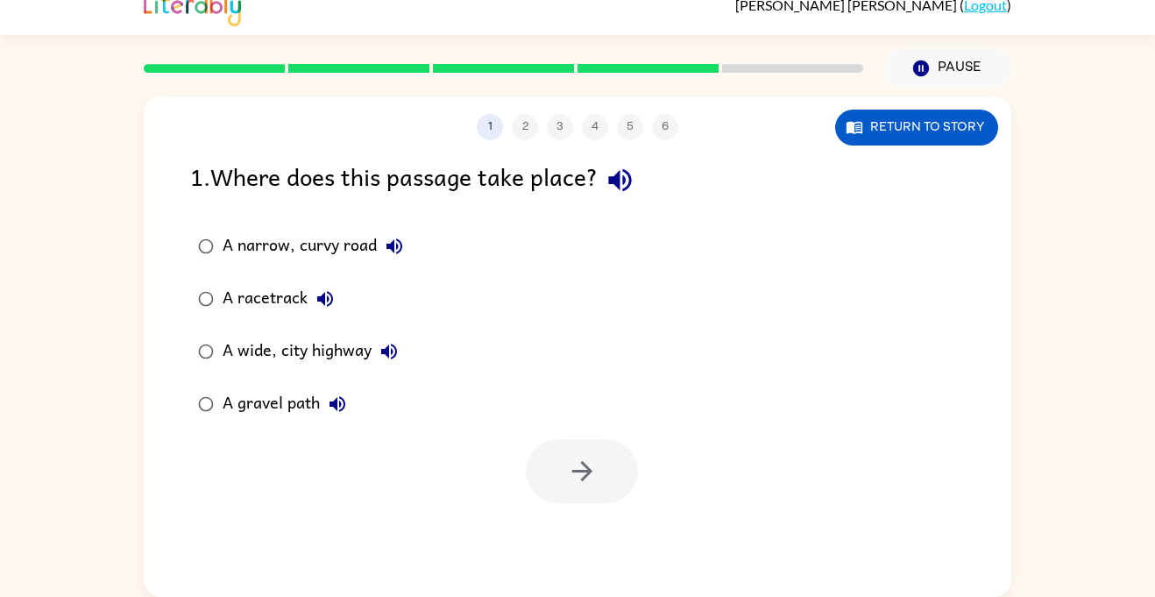
click at [300, 245] on div "A narrow, curvy road" at bounding box center [317, 246] width 189 height 35
click at [592, 491] on button "button" at bounding box center [582, 471] width 112 height 64
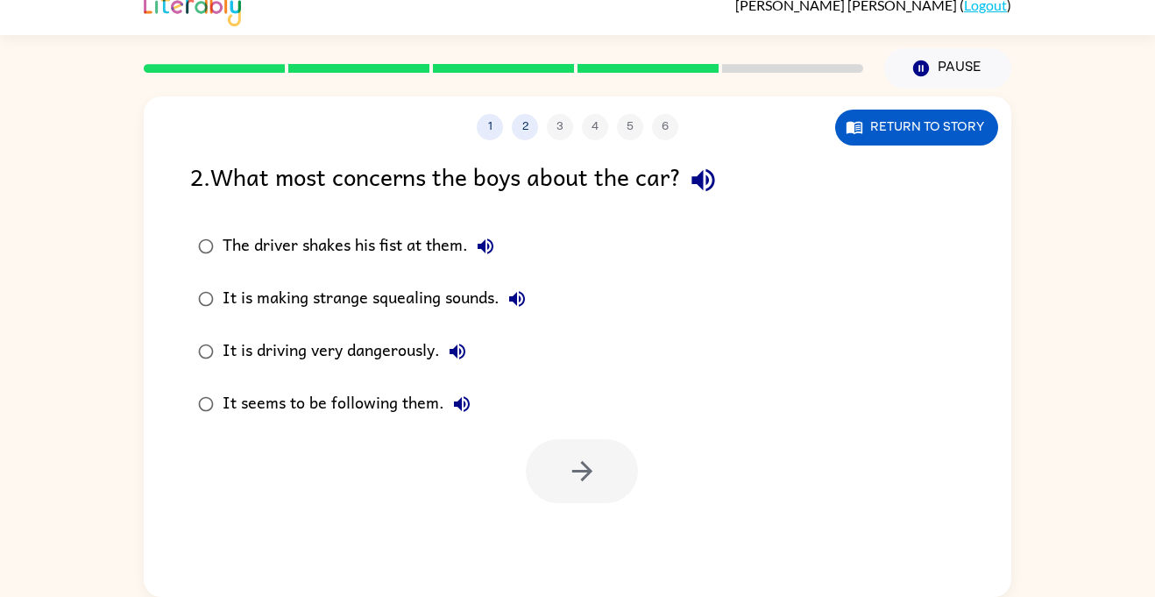
click at [444, 307] on div "It is making strange squealing sounds." at bounding box center [379, 298] width 312 height 35
click at [395, 356] on div "It is driving very dangerously." at bounding box center [349, 351] width 252 height 35
click at [582, 458] on icon "button" at bounding box center [582, 471] width 31 height 31
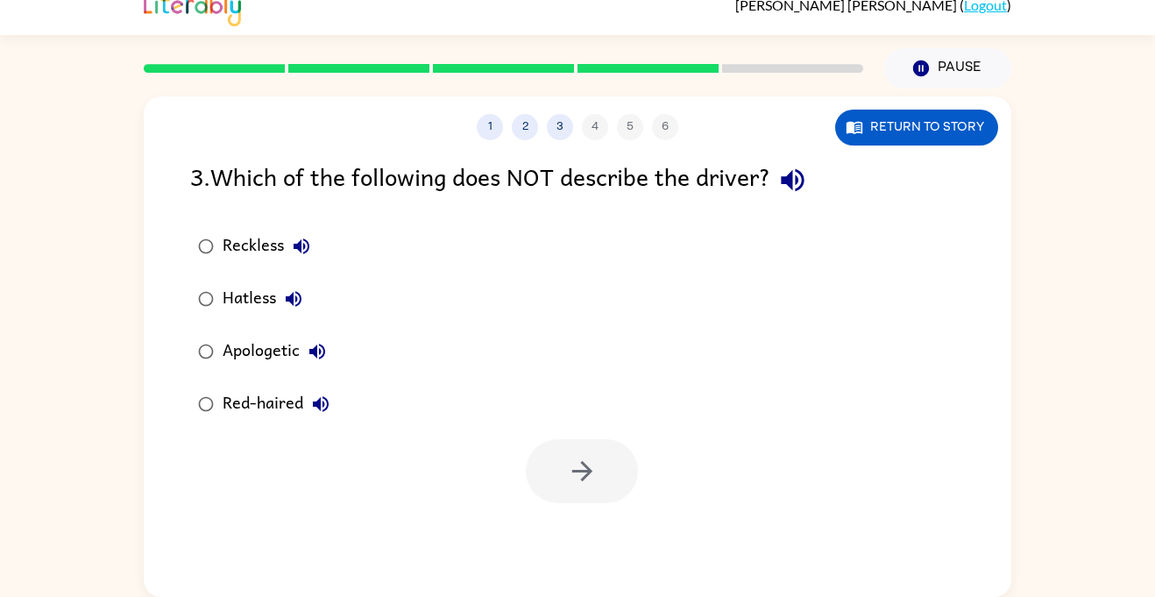
click at [272, 352] on div "Apologetic" at bounding box center [279, 351] width 112 height 35
click at [553, 482] on button "button" at bounding box center [582, 471] width 112 height 64
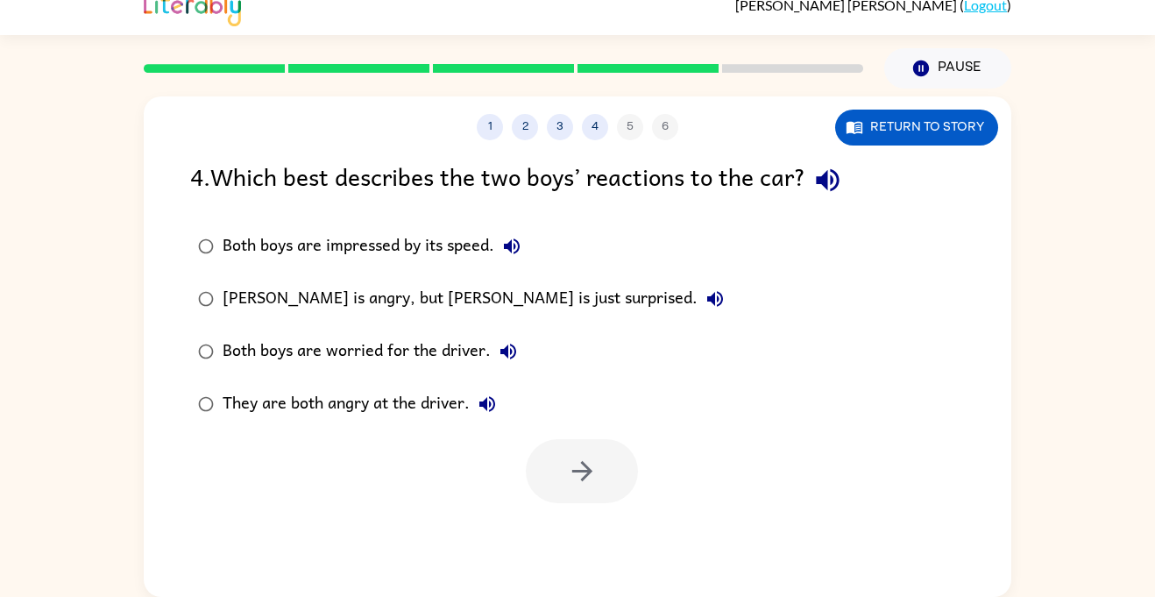
click at [453, 284] on div "[PERSON_NAME] is angry, but [PERSON_NAME] is just surprised." at bounding box center [478, 298] width 510 height 35
click at [416, 400] on div "They are both angry at the driver." at bounding box center [364, 404] width 282 height 35
click at [580, 449] on button "button" at bounding box center [582, 471] width 112 height 64
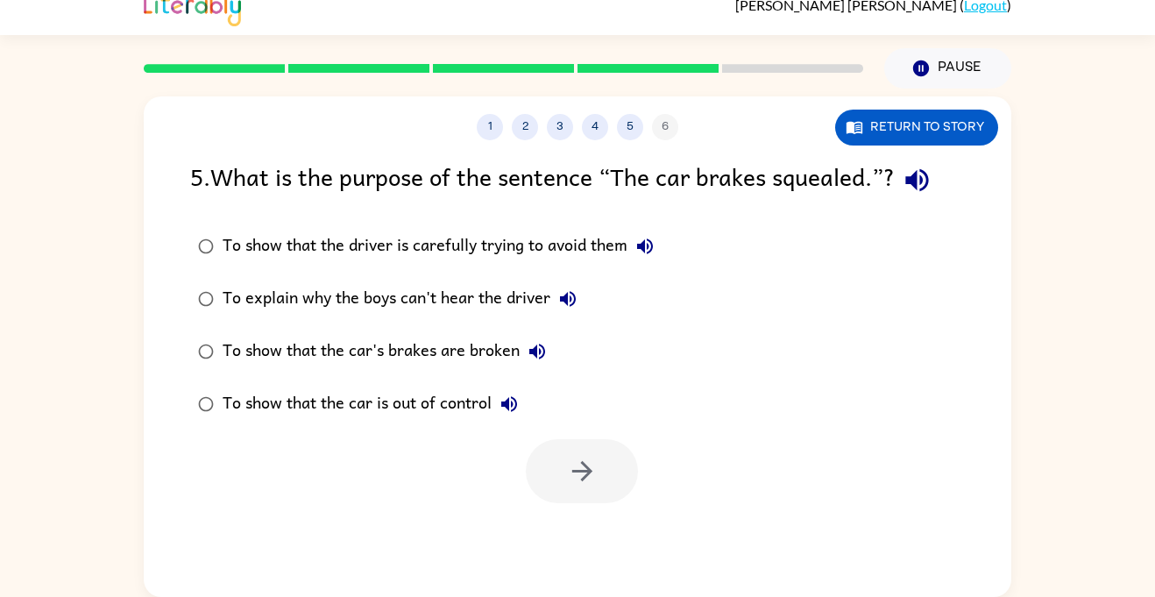
click at [933, 185] on icon "button" at bounding box center [917, 180] width 31 height 31
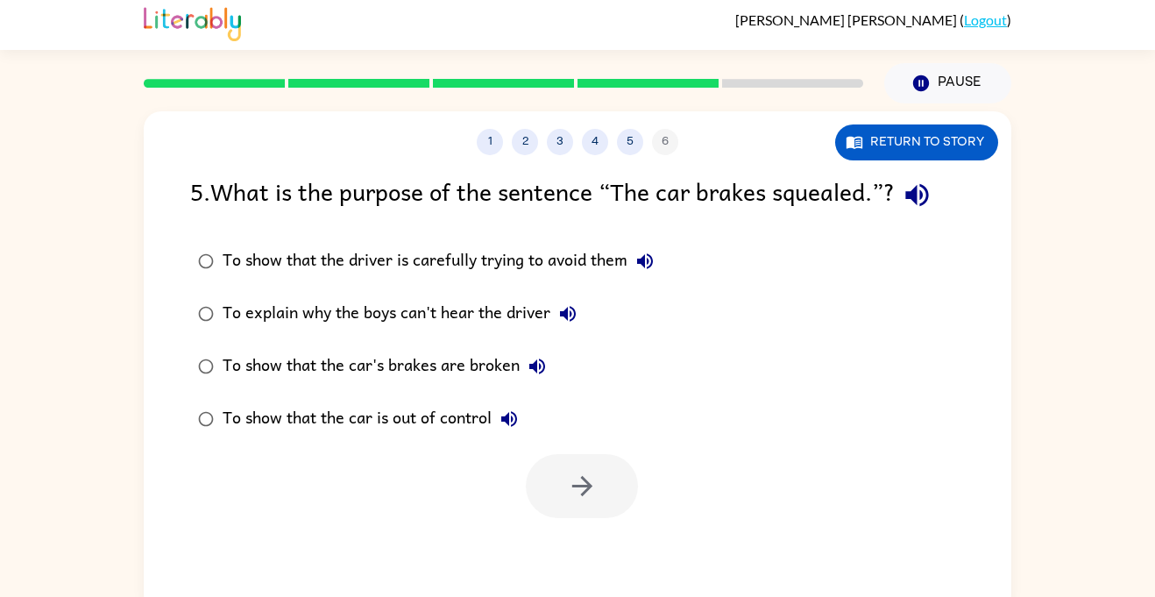
scroll to position [19, 0]
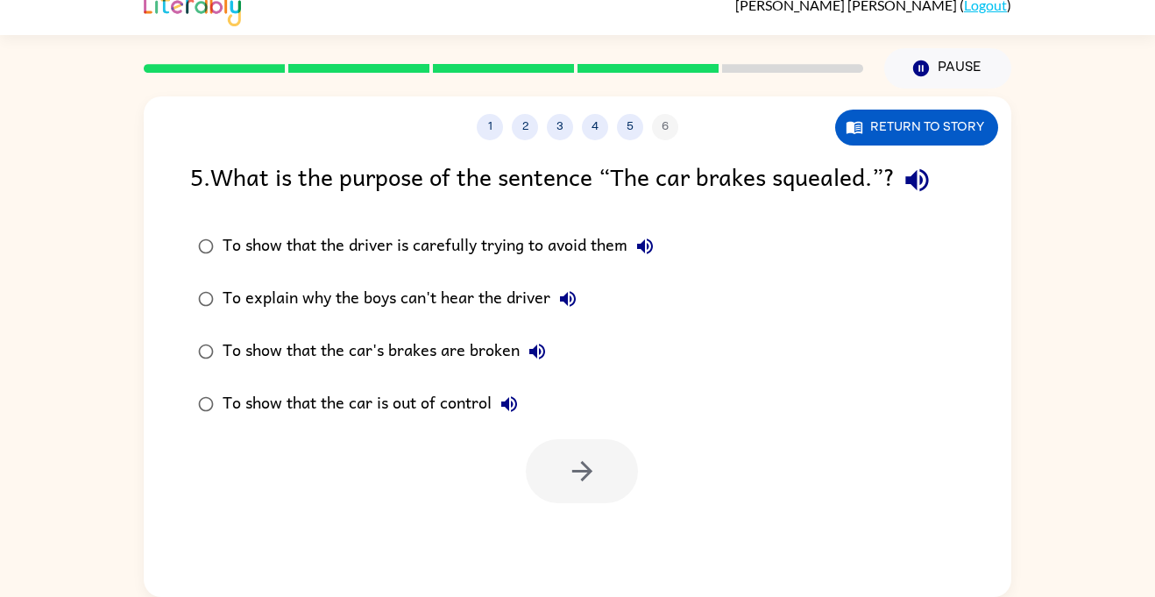
click at [482, 366] on div "To show that the car's brakes are broken" at bounding box center [389, 351] width 332 height 35
click at [487, 408] on div "To show that the car is out of control" at bounding box center [375, 404] width 304 height 35
click at [600, 455] on button "button" at bounding box center [582, 471] width 112 height 64
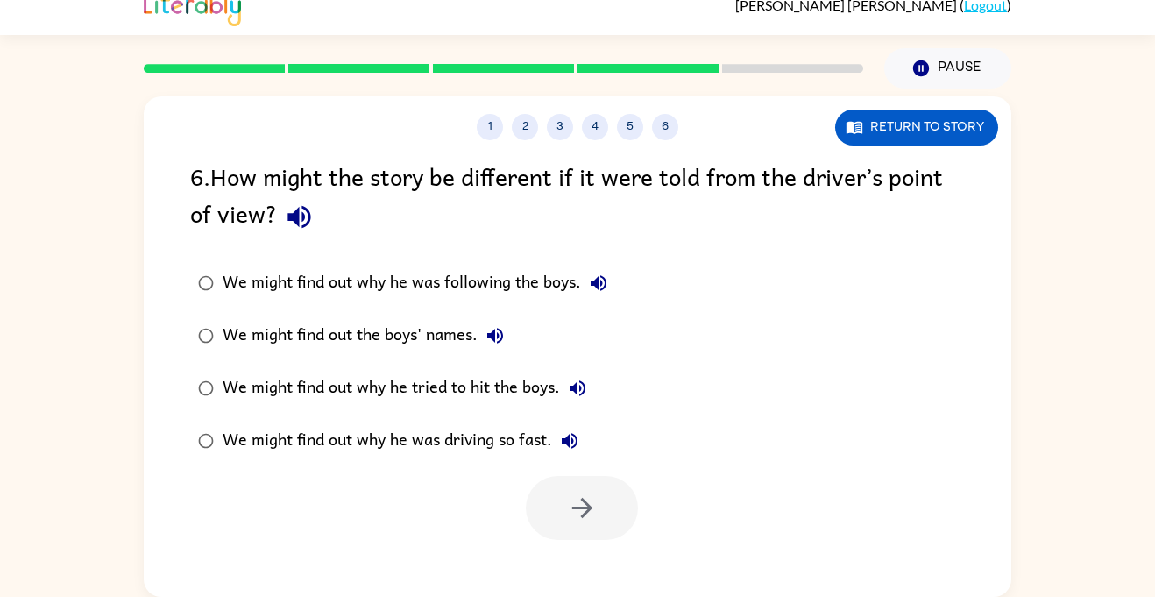
click at [463, 445] on div "We might find out why he was driving so fast." at bounding box center [405, 440] width 365 height 35
click at [581, 485] on button "button" at bounding box center [582, 508] width 112 height 64
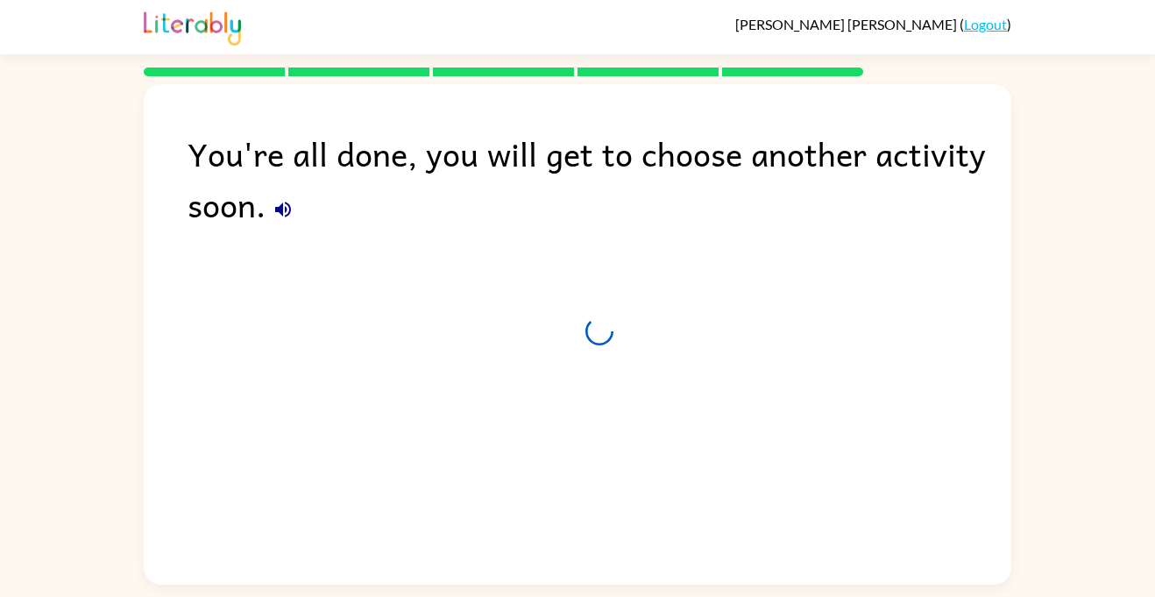
scroll to position [0, 0]
